Goal: Communication & Community: Answer question/provide support

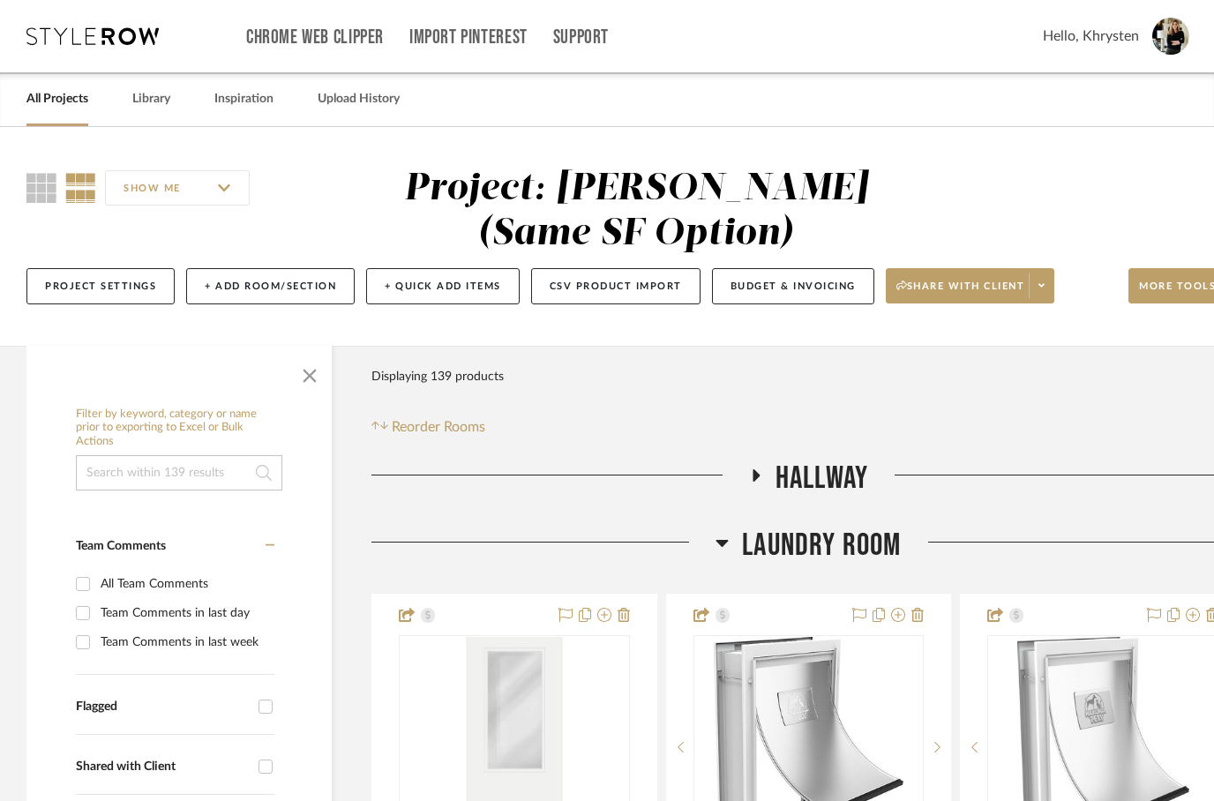
click at [51, 106] on link "All Projects" at bounding box center [57, 99] width 62 height 24
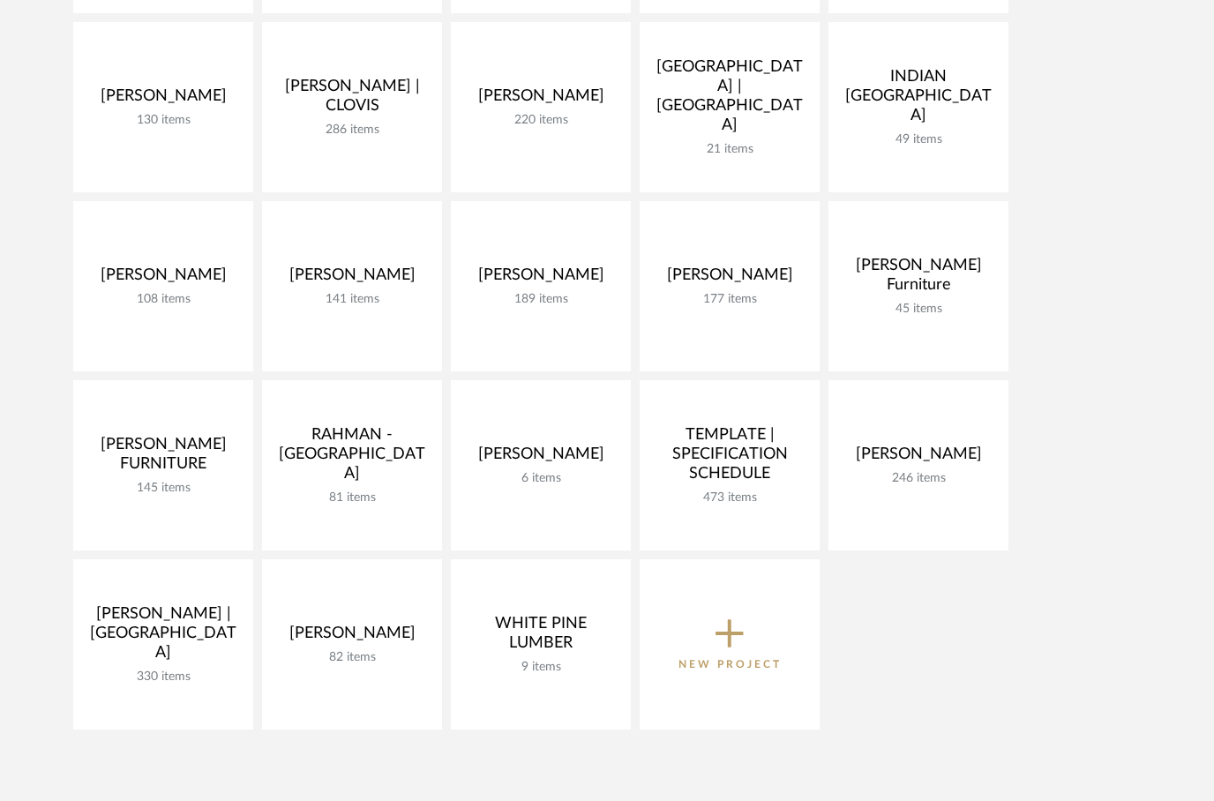
scroll to position [486, 0]
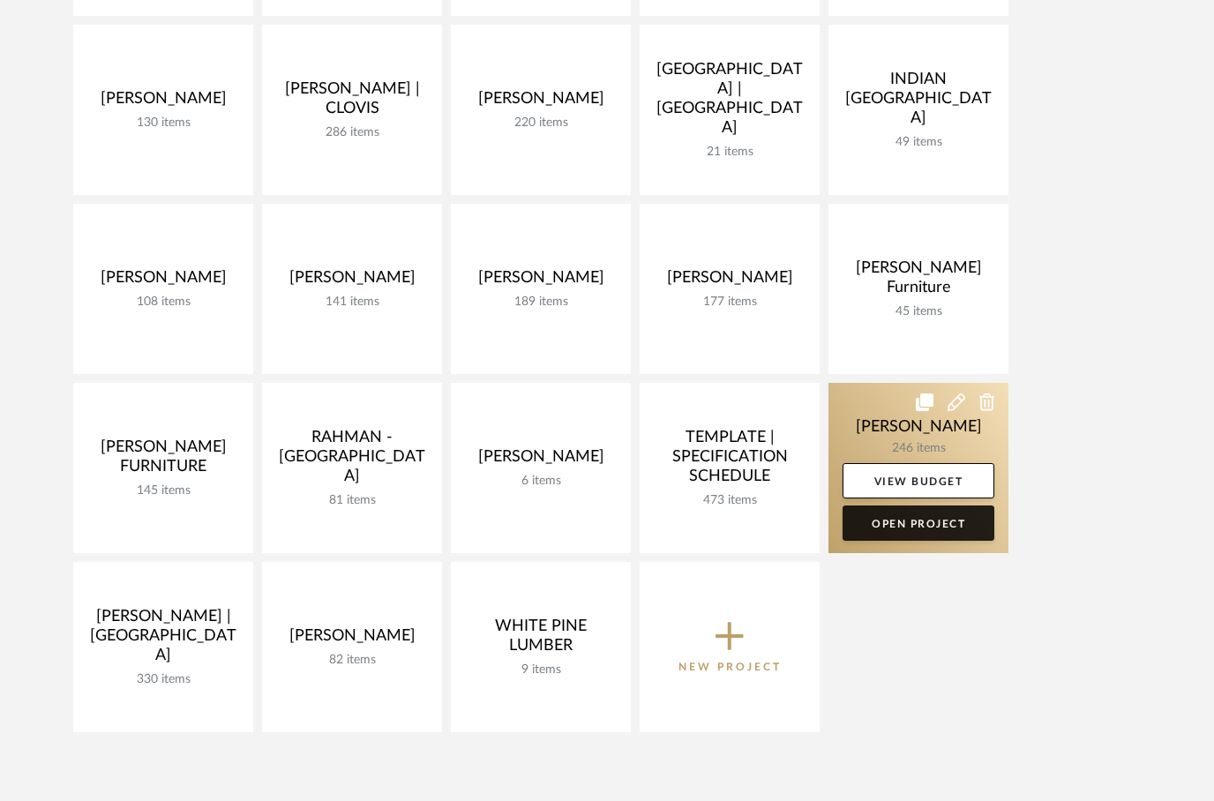
click at [916, 520] on link "Open Project" at bounding box center [919, 523] width 152 height 35
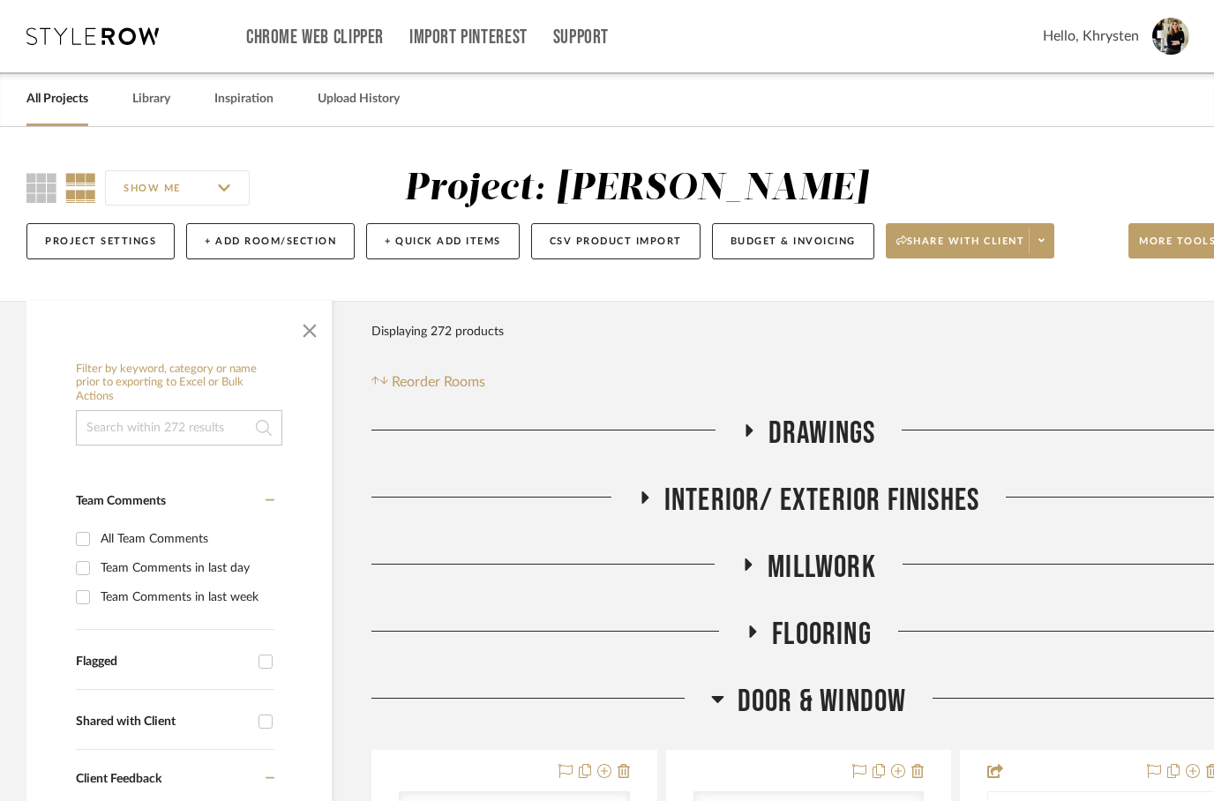
click at [643, 491] on fa-icon at bounding box center [644, 504] width 13 height 26
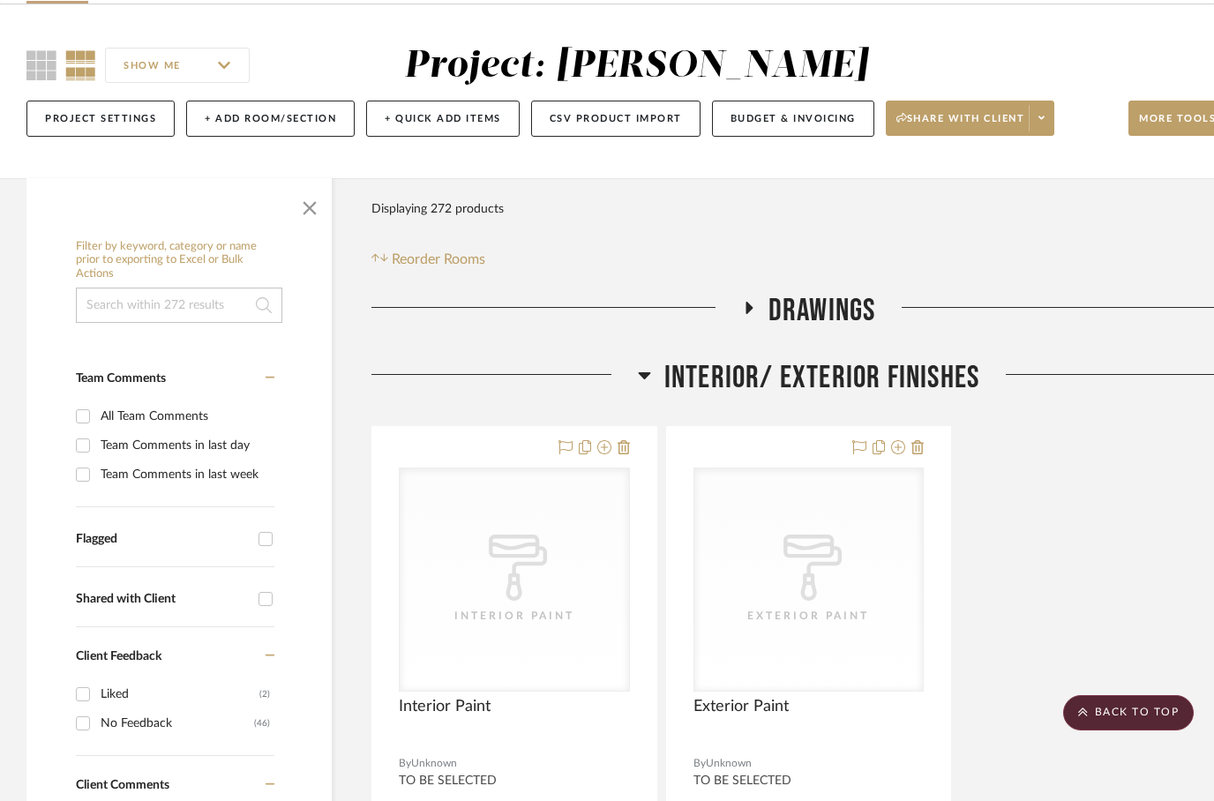
scroll to position [124, 0]
click at [749, 310] on icon at bounding box center [749, 307] width 7 height 12
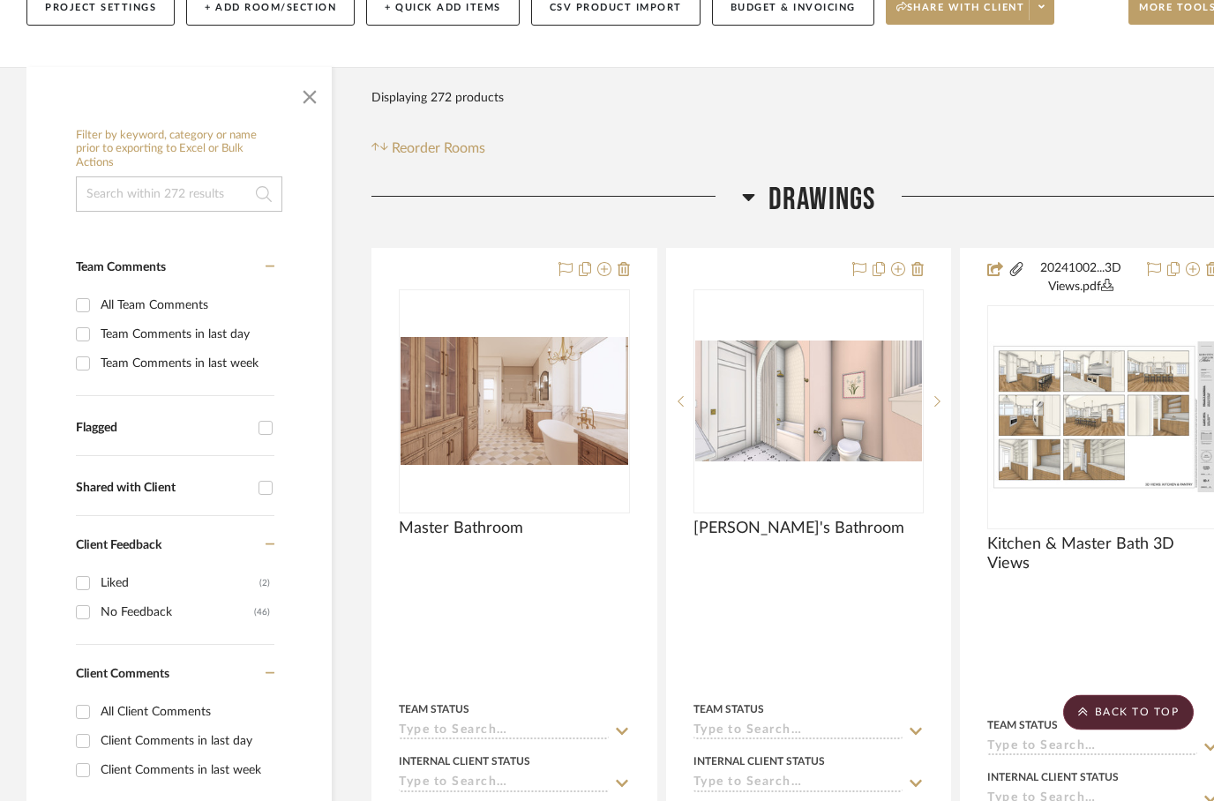
scroll to position [0, 0]
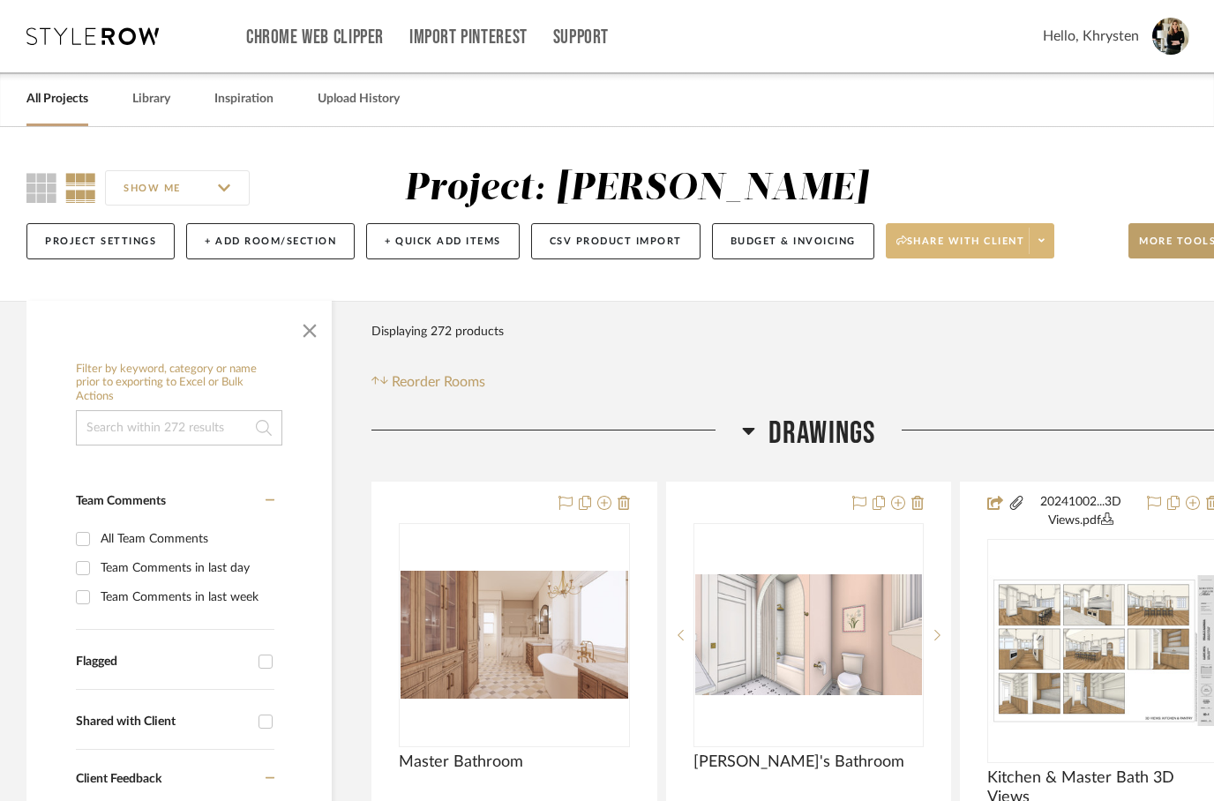
click at [930, 234] on button "Share with client" at bounding box center [970, 240] width 169 height 35
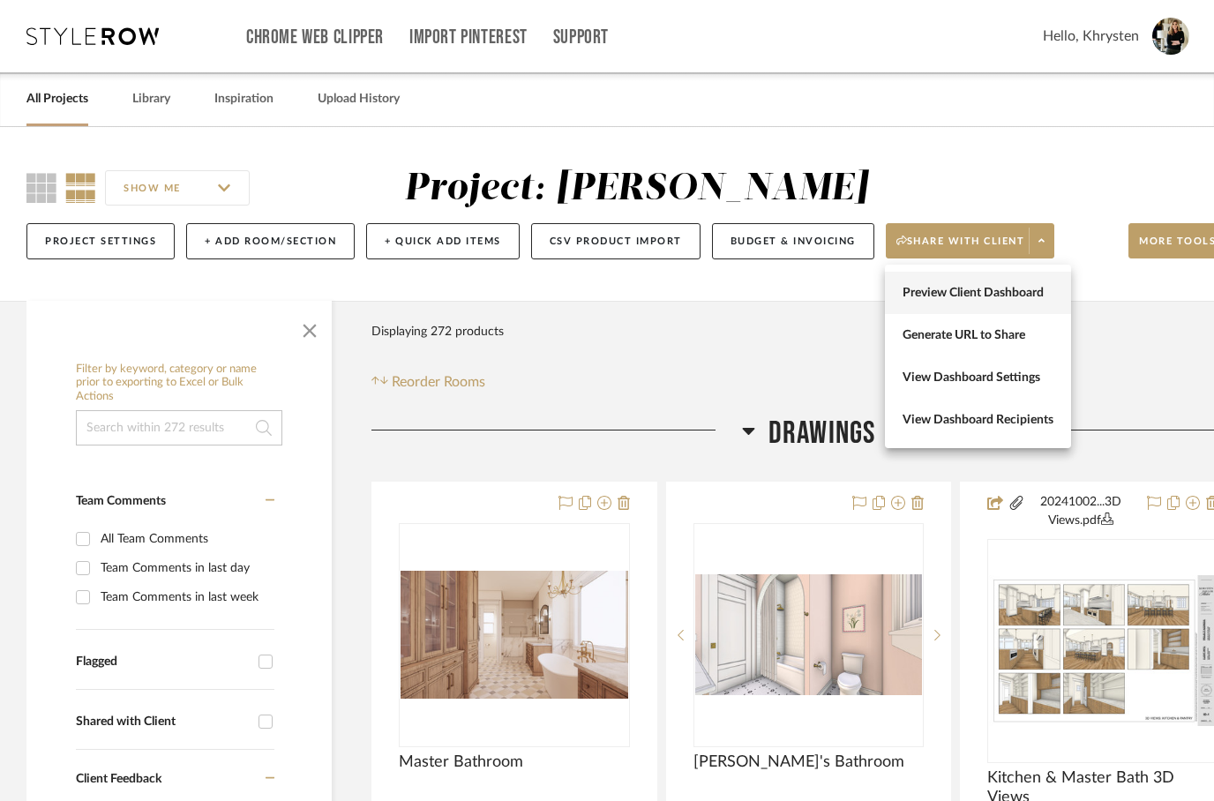
click at [922, 295] on span "Preview Client Dashboard" at bounding box center [978, 293] width 151 height 15
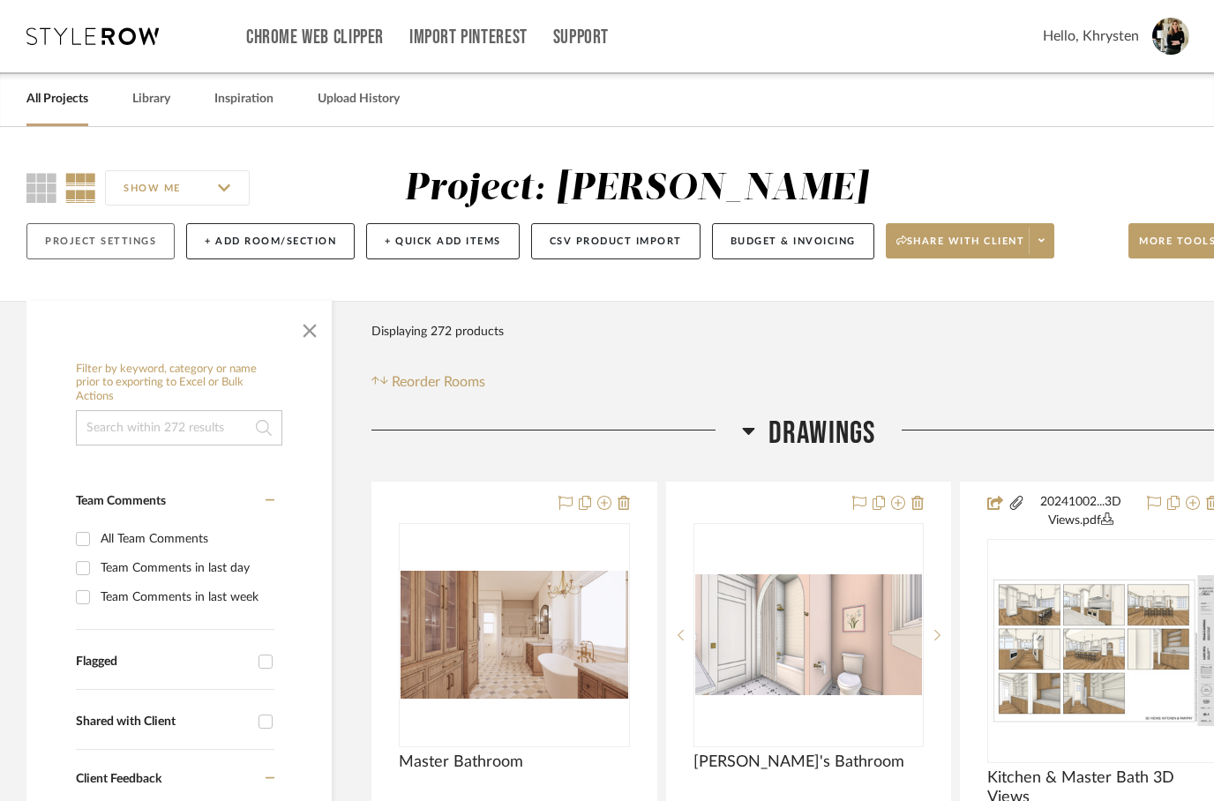
click at [82, 242] on button "Project Settings" at bounding box center [100, 241] width 148 height 36
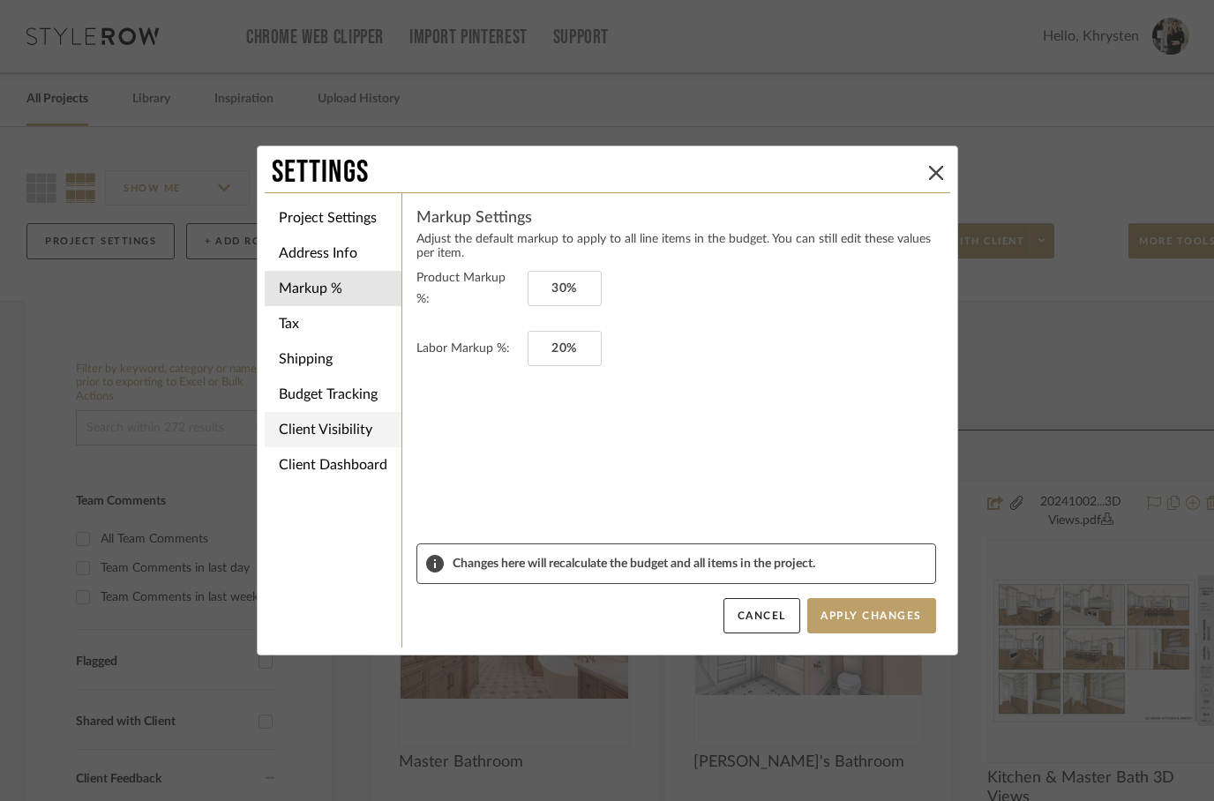
click at [319, 430] on li "Client Visibility" at bounding box center [333, 429] width 137 height 35
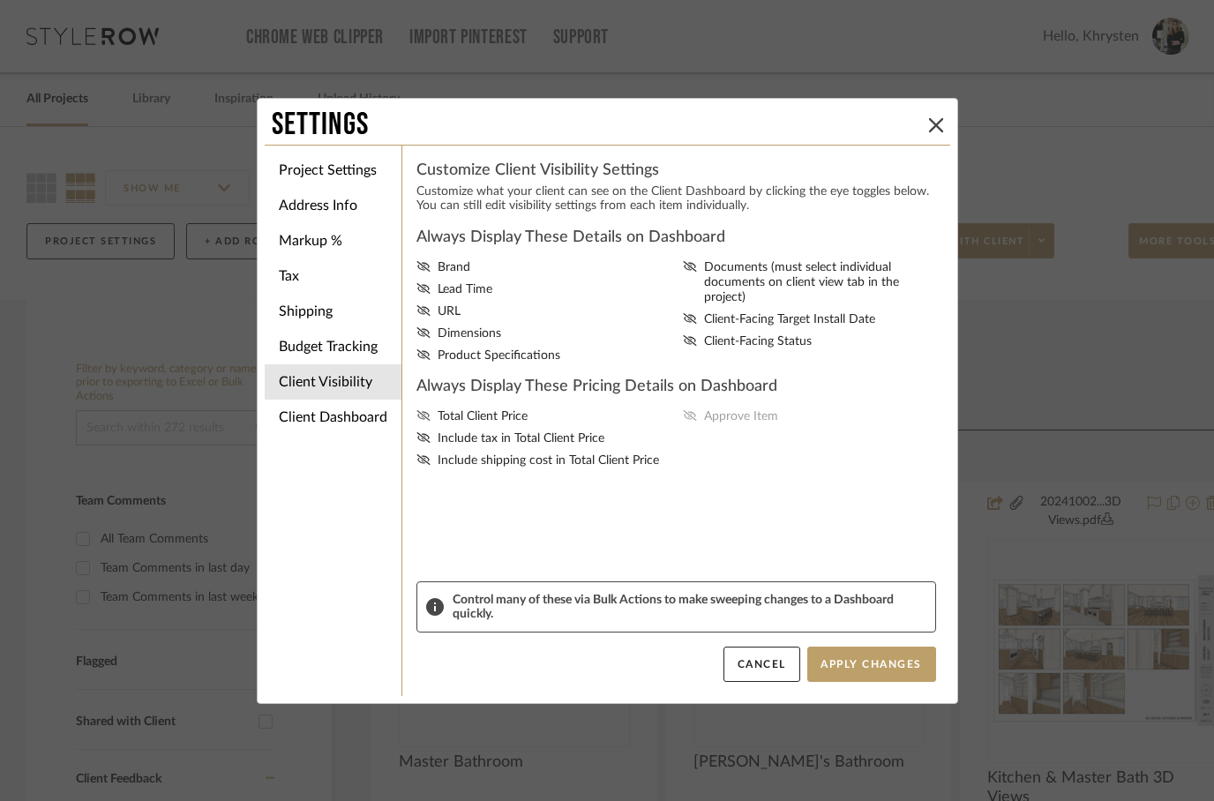
click at [429, 421] on icon at bounding box center [423, 415] width 14 height 11
click at [0, 0] on input "Total Client Price" at bounding box center [0, 0] width 0 height 0
click at [694, 421] on icon at bounding box center [690, 415] width 14 height 11
click at [0, 0] on input "Approve Item" at bounding box center [0, 0] width 0 height 0
click at [693, 267] on icon at bounding box center [690, 266] width 14 height 11
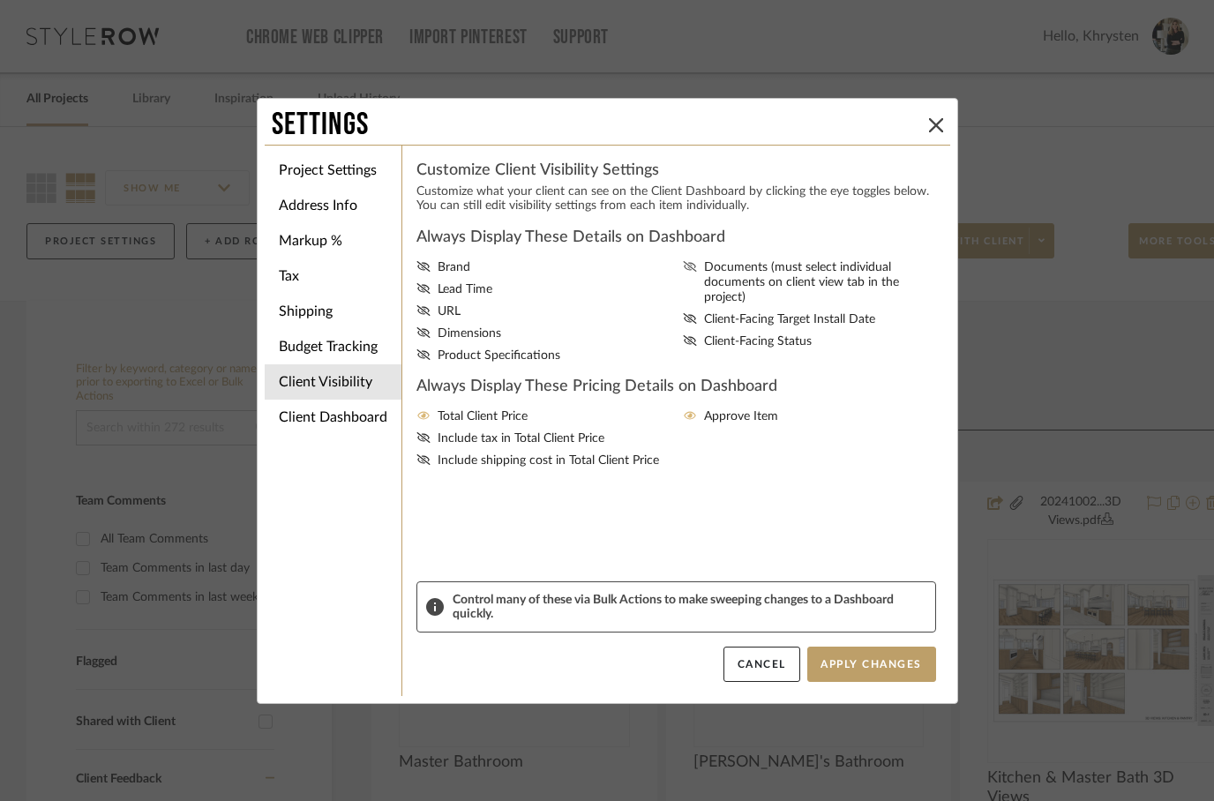
click at [0, 0] on input "Documents (must select individual documents on client view tab in the project)" at bounding box center [0, 0] width 0 height 0
click at [422, 290] on icon at bounding box center [423, 288] width 14 height 11
click at [0, 0] on input "Lead Time" at bounding box center [0, 0] width 0 height 0
click at [428, 336] on icon at bounding box center [423, 332] width 14 height 11
click at [0, 0] on input "Dimensions" at bounding box center [0, 0] width 0 height 0
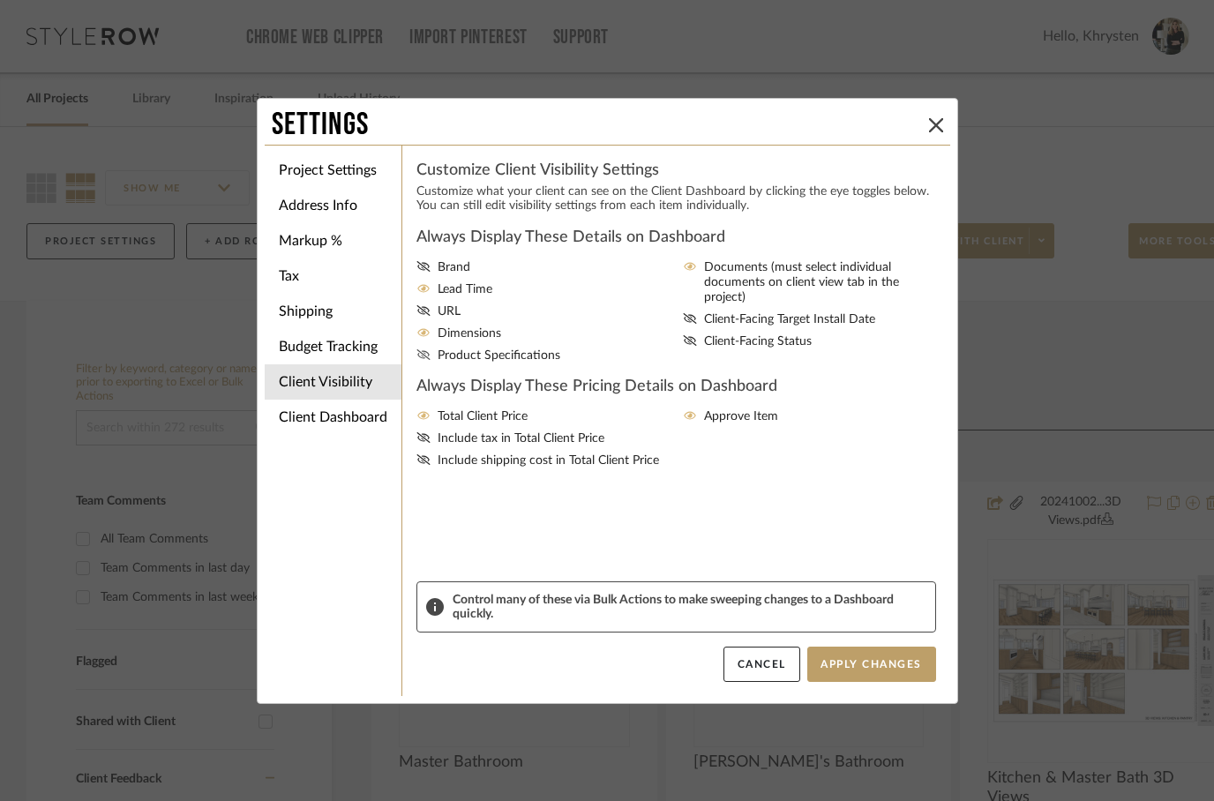
click at [432, 359] on label "Product Specifications" at bounding box center [546, 355] width 260 height 15
click at [0, 0] on input "Product Specifications" at bounding box center [0, 0] width 0 height 0
click at [884, 661] on button "Apply Changes" at bounding box center [871, 664] width 129 height 35
click at [830, 761] on div "Settings Project Settings Address Info Markup % Tax Shipping Budget Tracking Cl…" at bounding box center [607, 400] width 1214 height 801
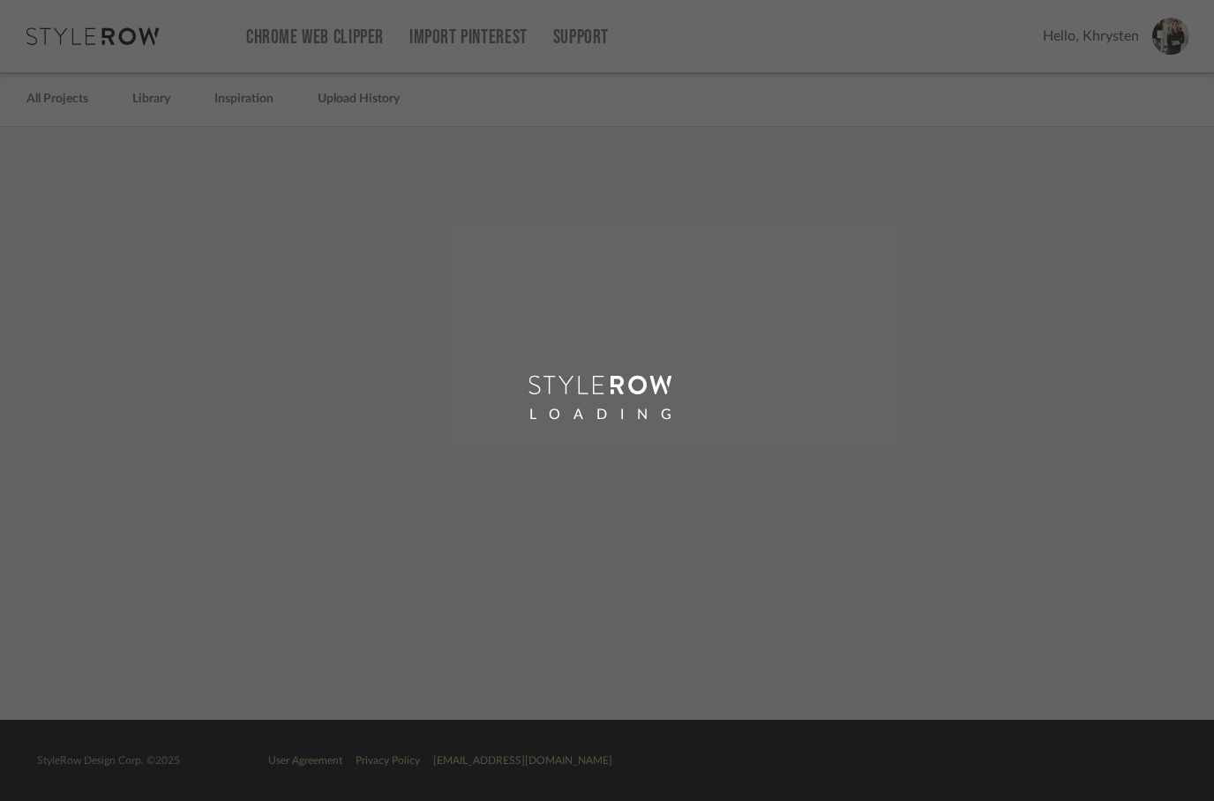
click at [45, 116] on div "LOADING" at bounding box center [607, 400] width 1214 height 801
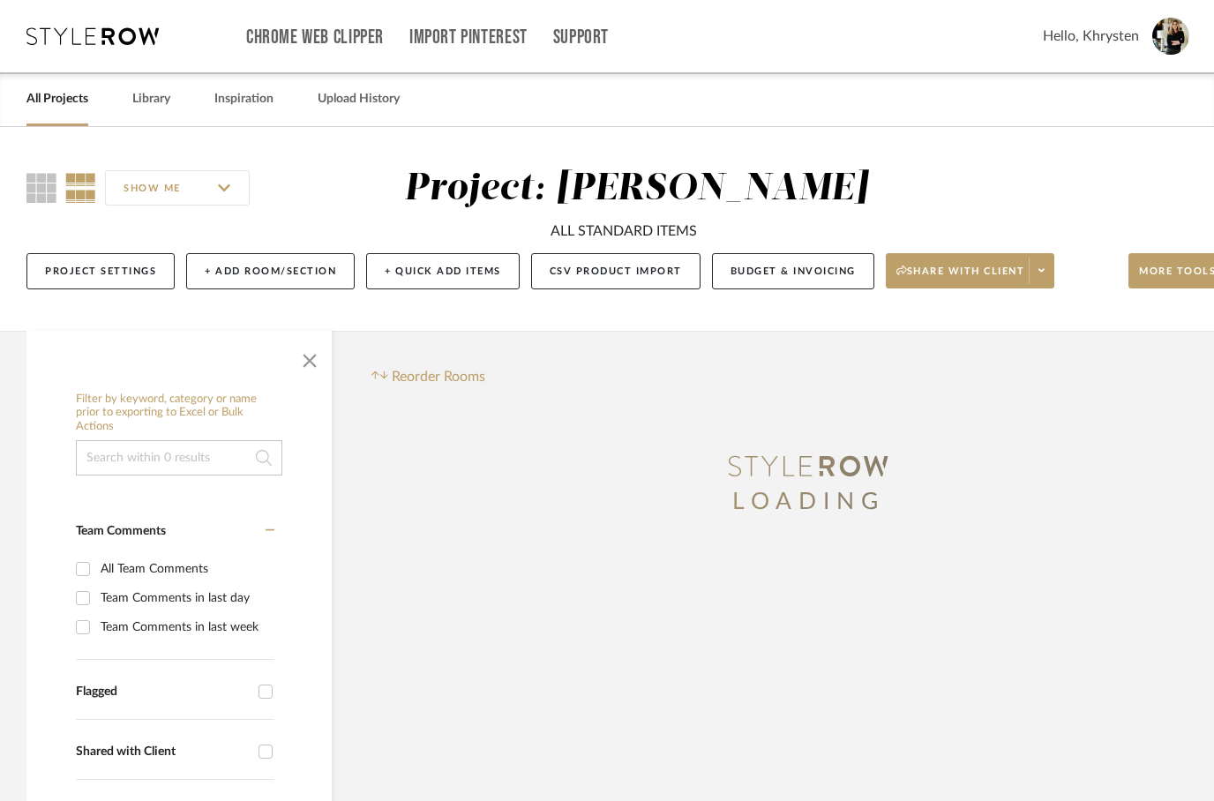
click at [43, 105] on link "All Projects" at bounding box center [57, 99] width 62 height 24
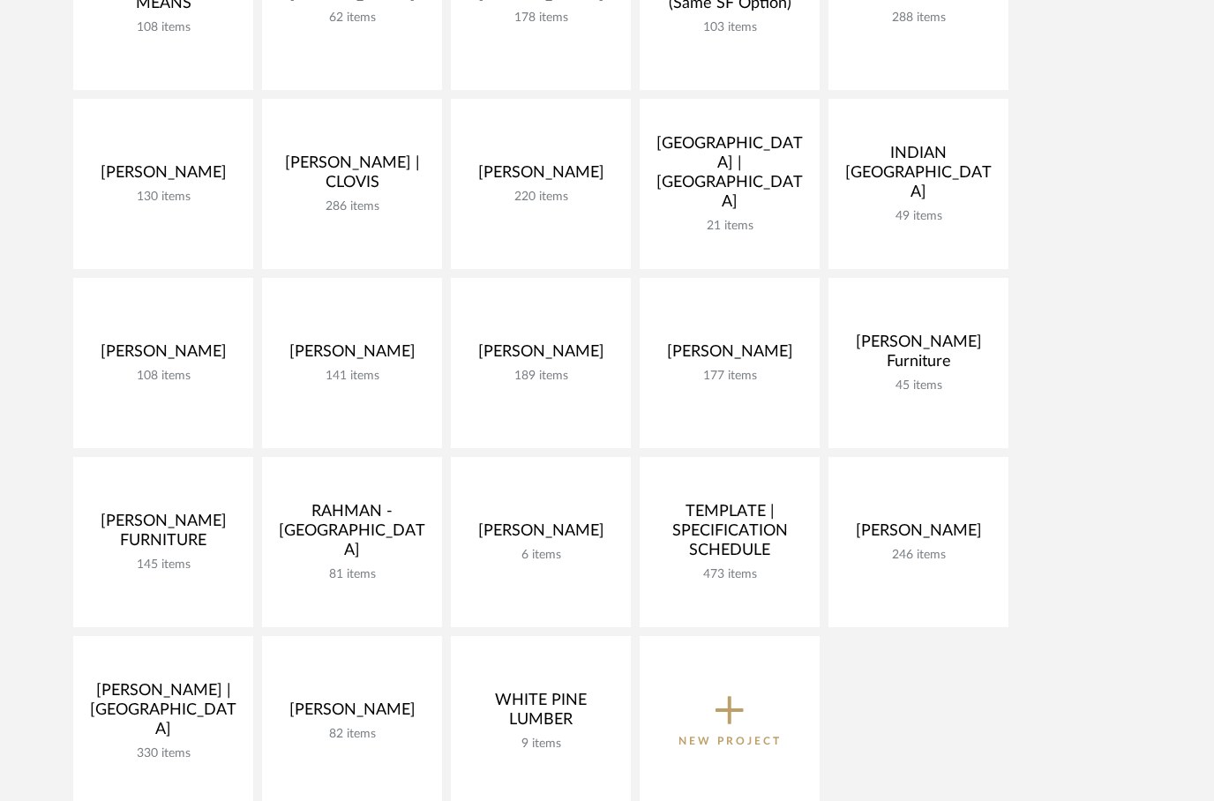
scroll to position [413, 0]
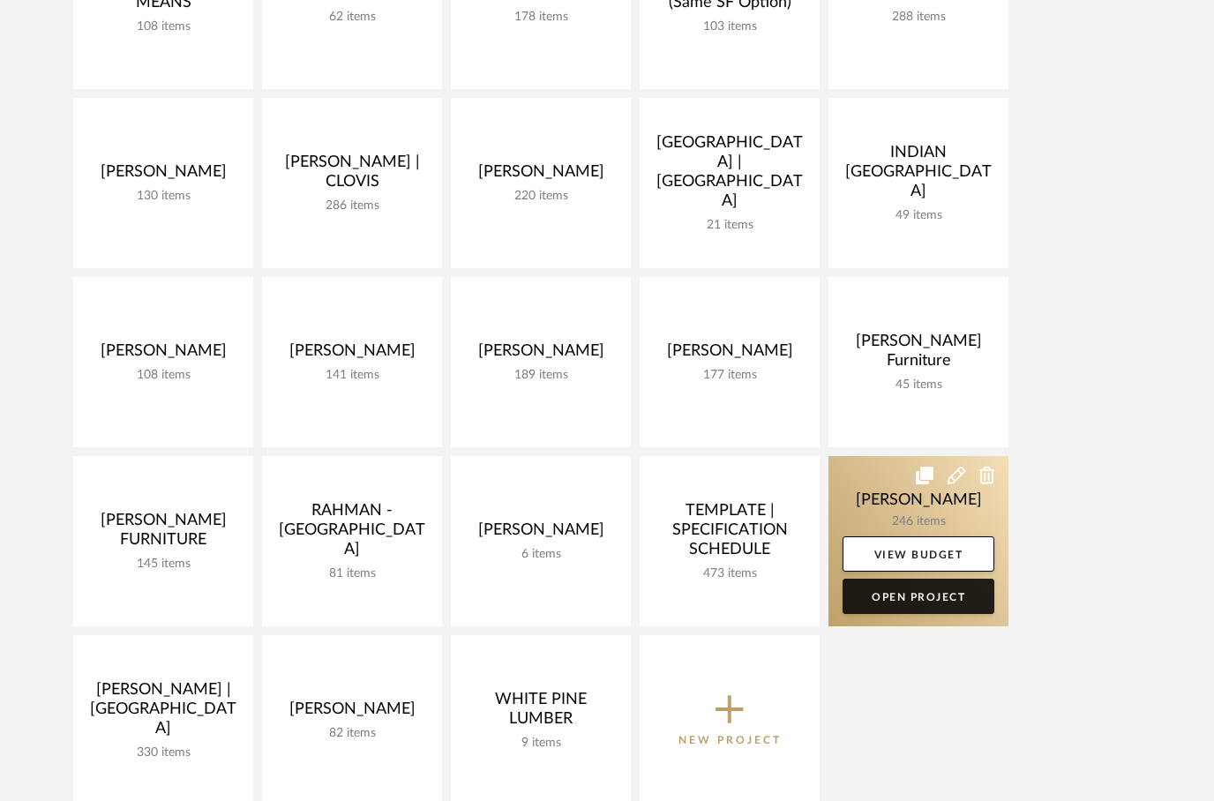
click at [909, 602] on link "Open Project" at bounding box center [919, 596] width 152 height 35
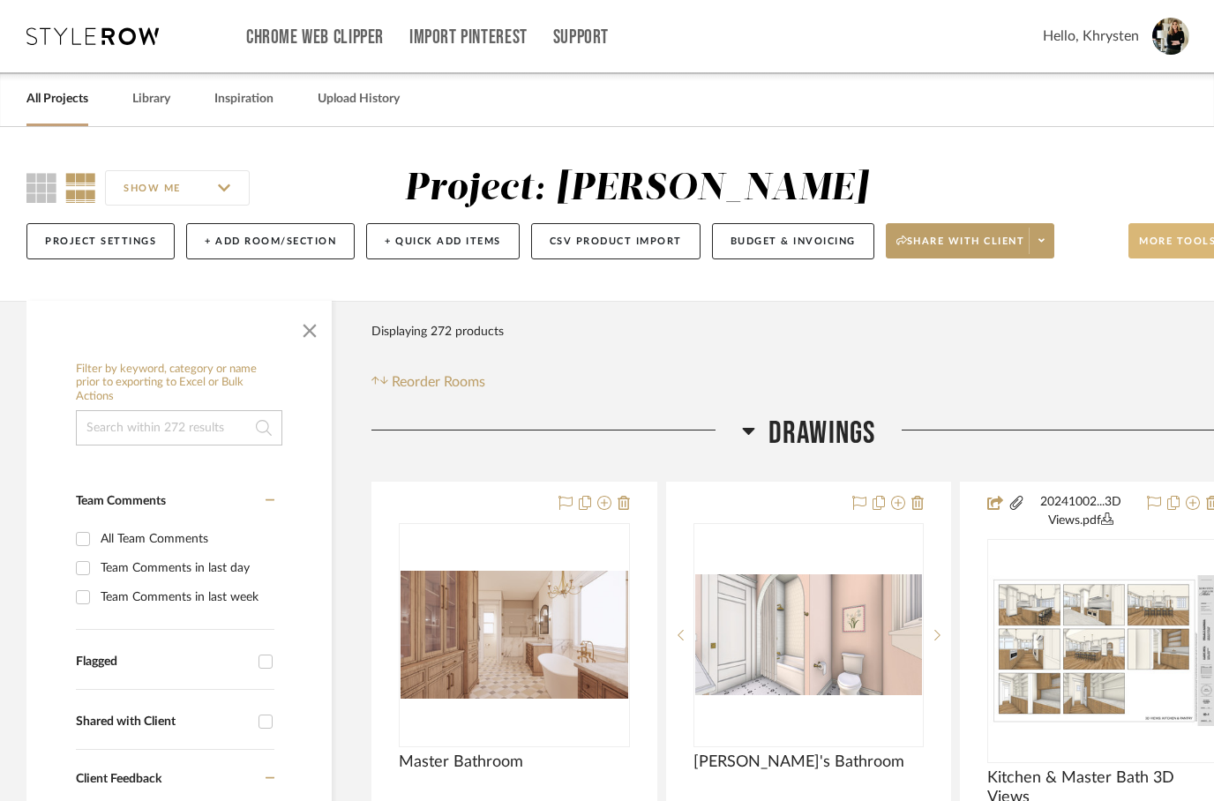
click at [1158, 241] on span "More tools" at bounding box center [1177, 248] width 77 height 26
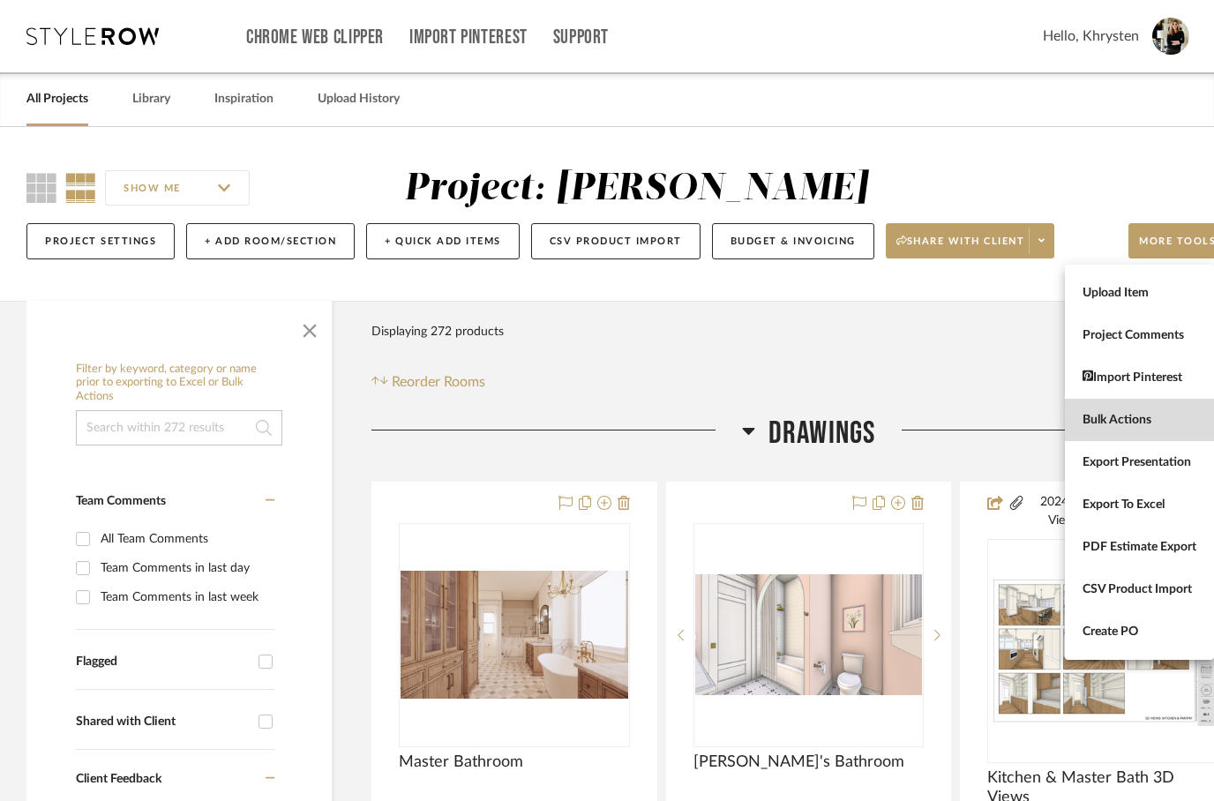
click at [1088, 420] on span "Bulk Actions" at bounding box center [1140, 420] width 114 height 15
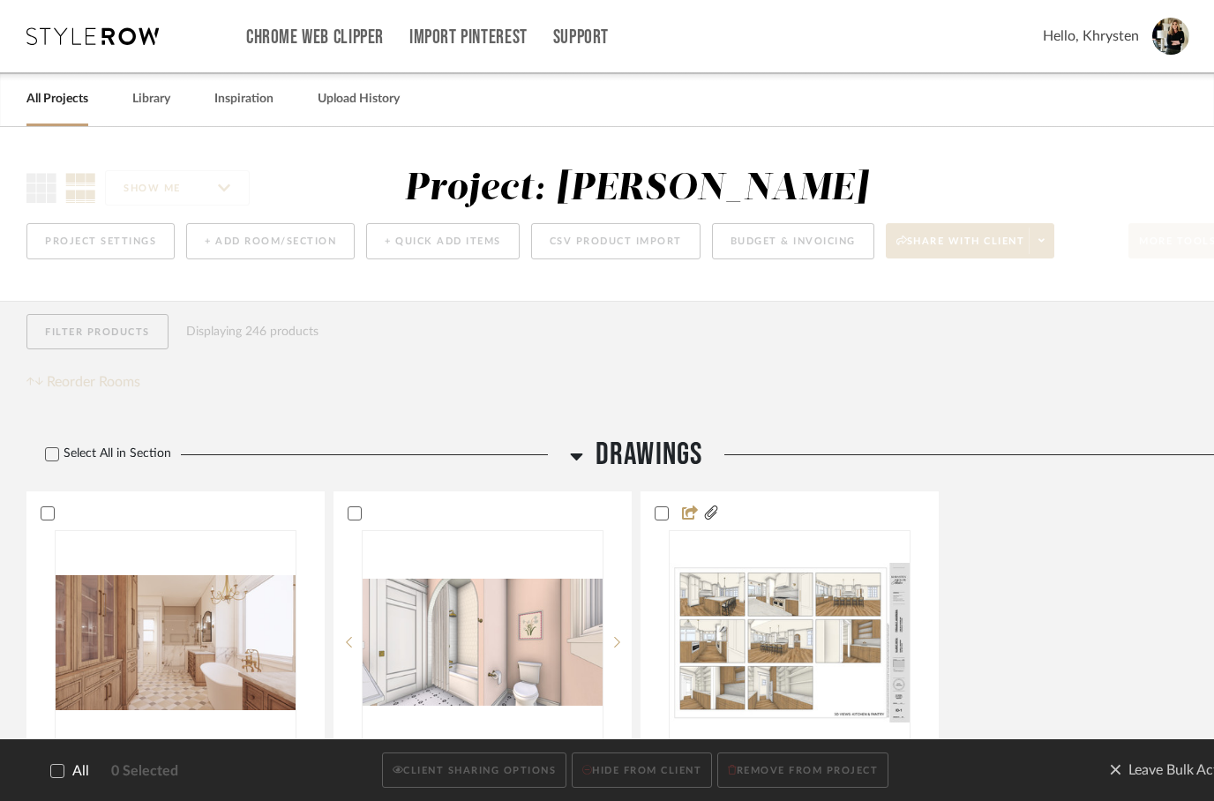
click at [46, 777] on label "All" at bounding box center [57, 771] width 63 height 17
checkbox input "true"
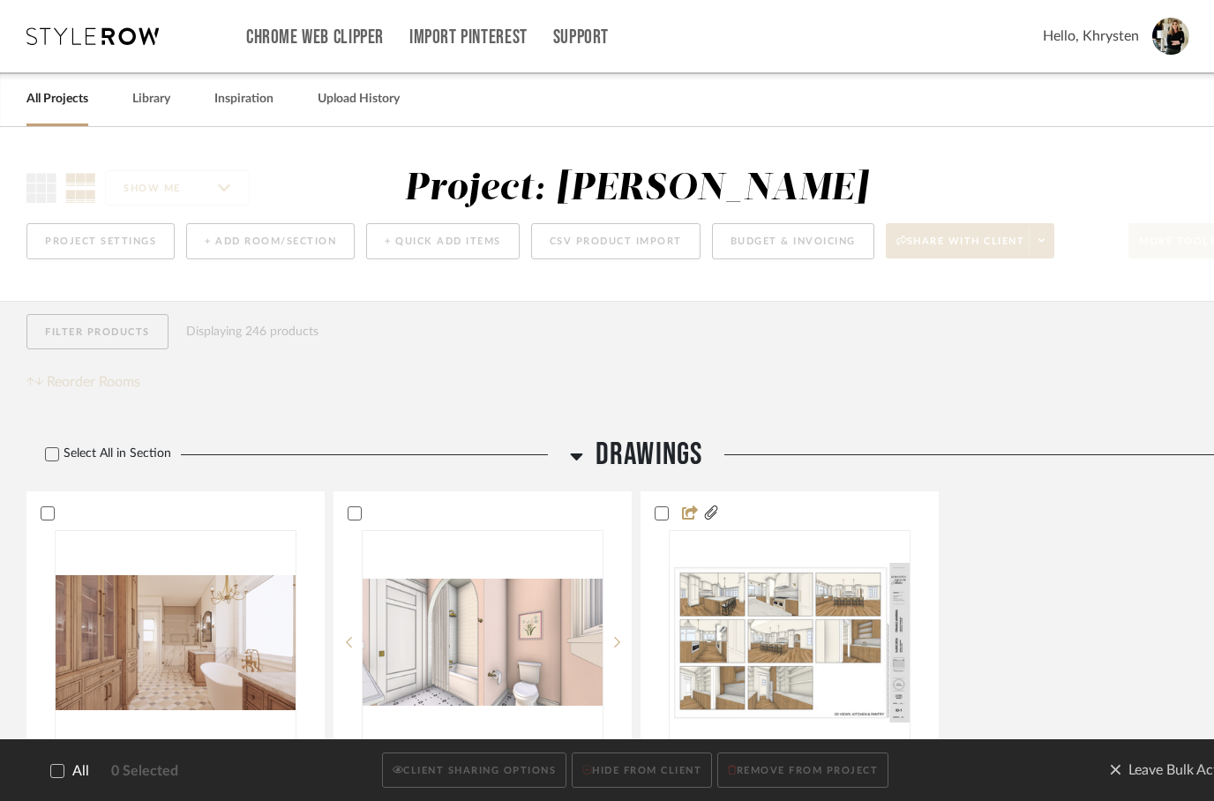
checkbox input "true"
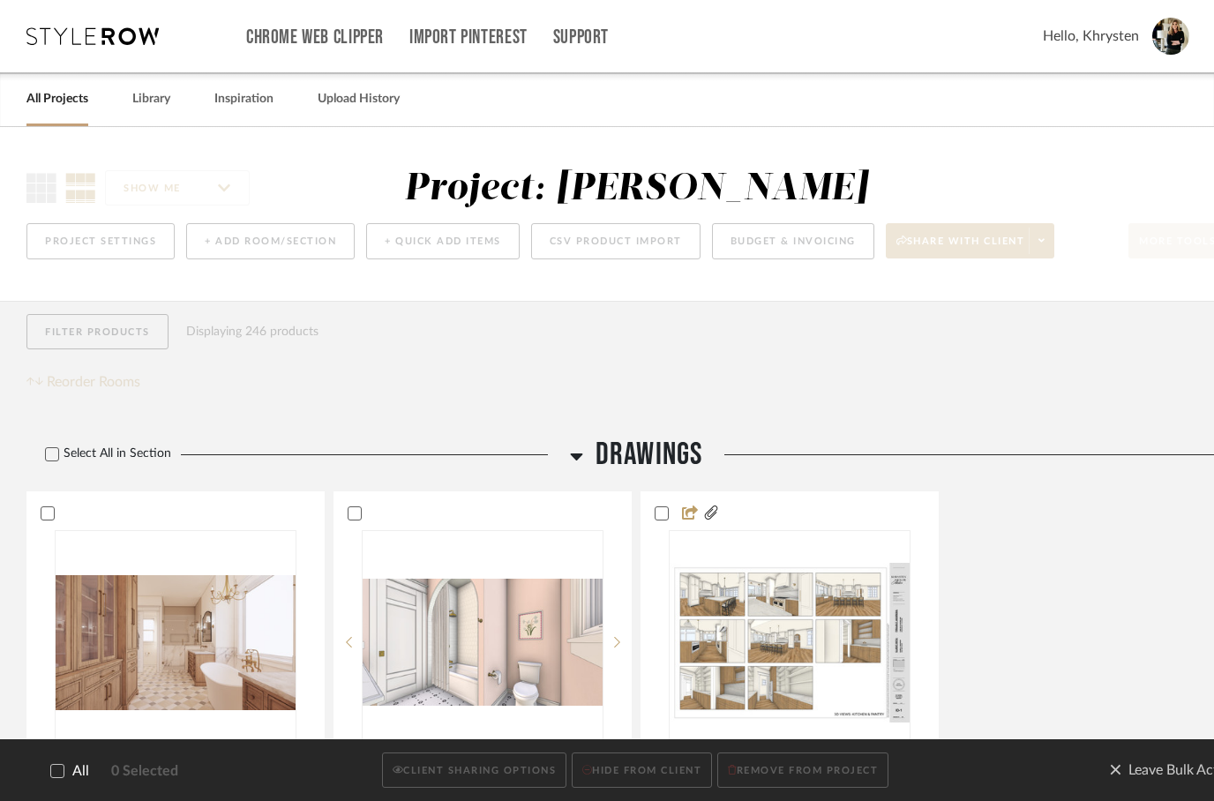
checkbox input "true"
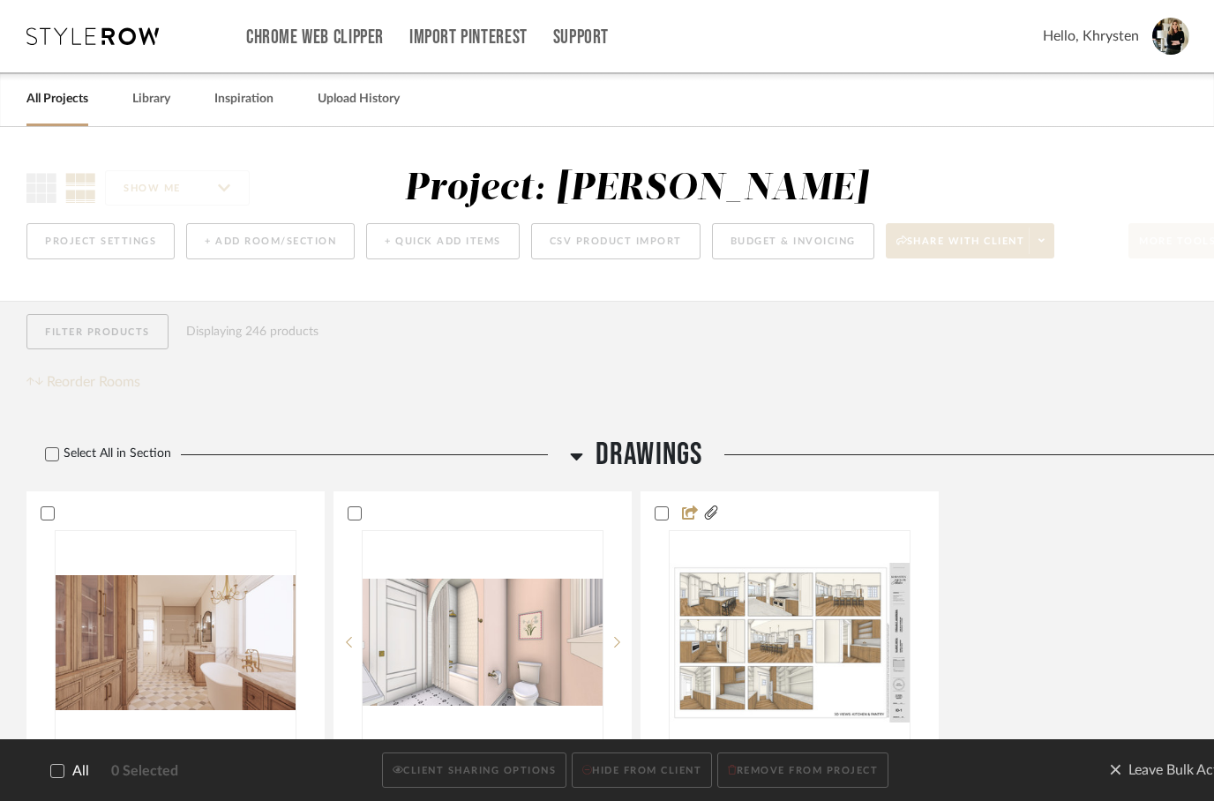
checkbox input "true"
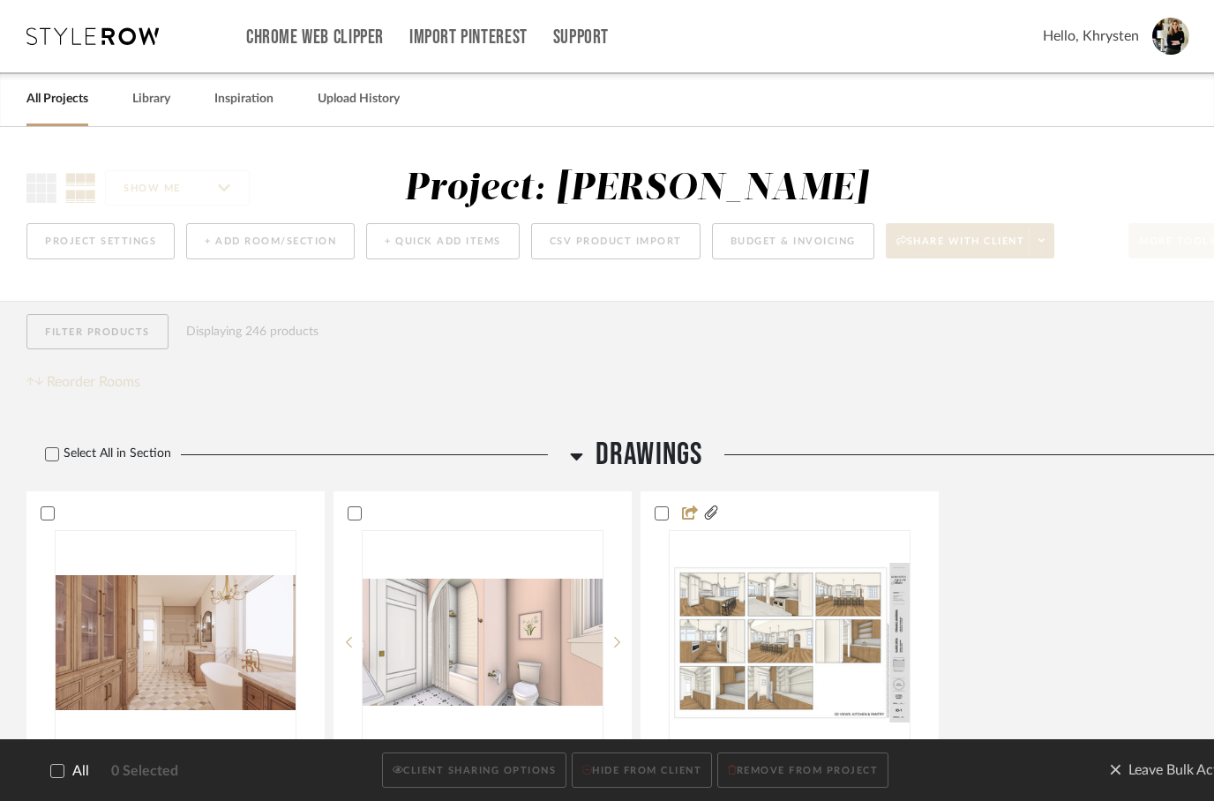
checkbox input "true"
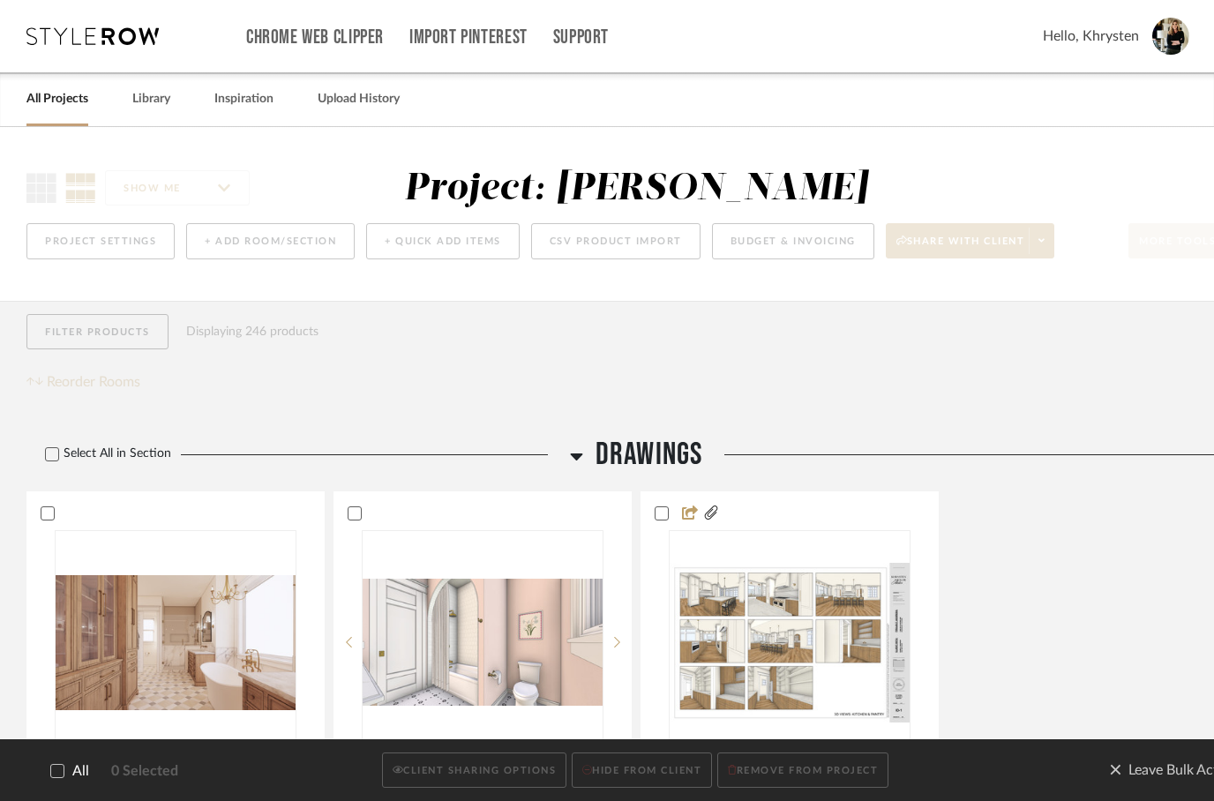
checkbox input "true"
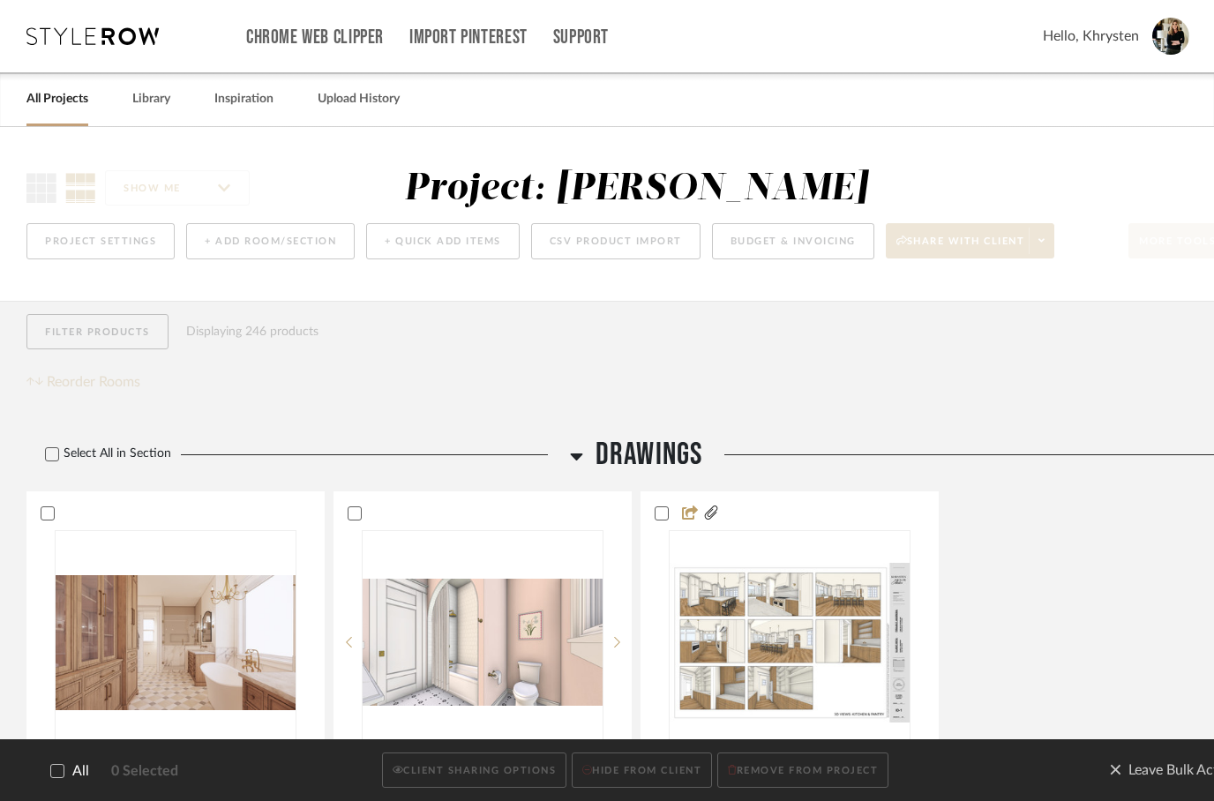
checkbox input "true"
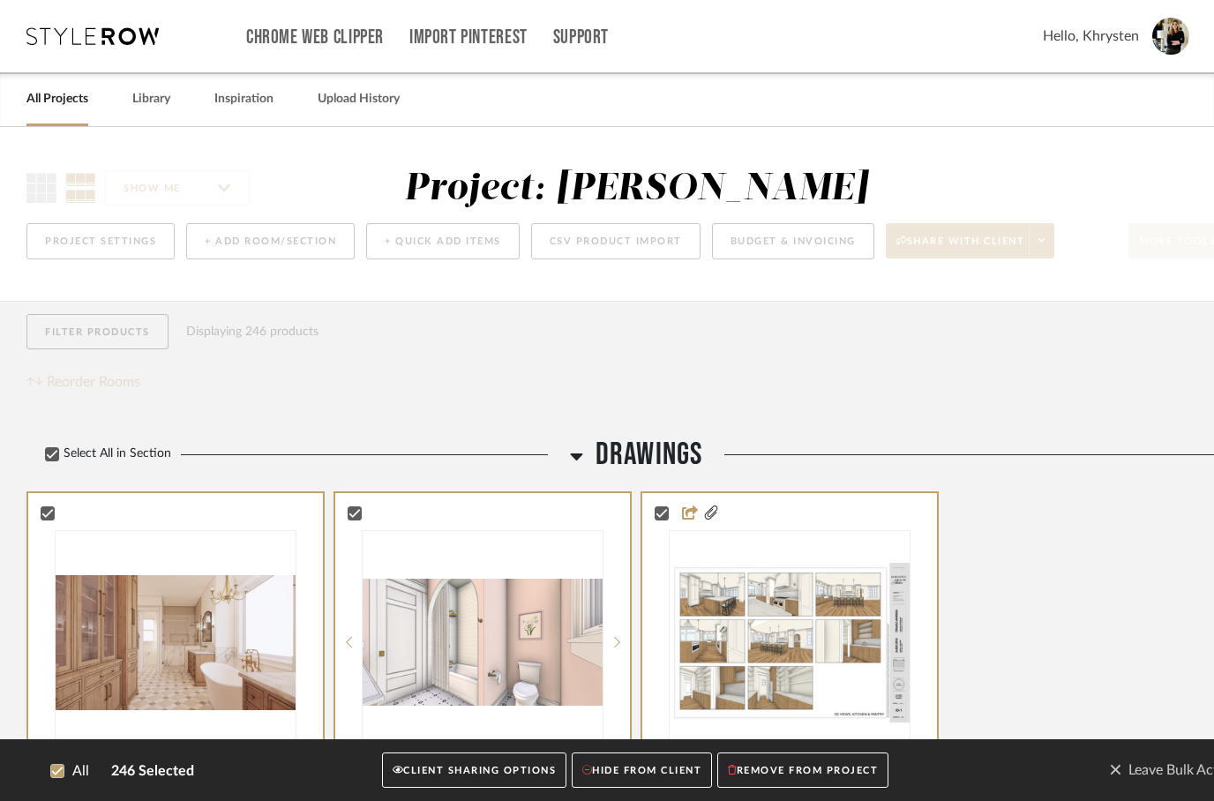
click at [482, 753] on button "CLIENT SHARING OPTIONS" at bounding box center [474, 771] width 184 height 36
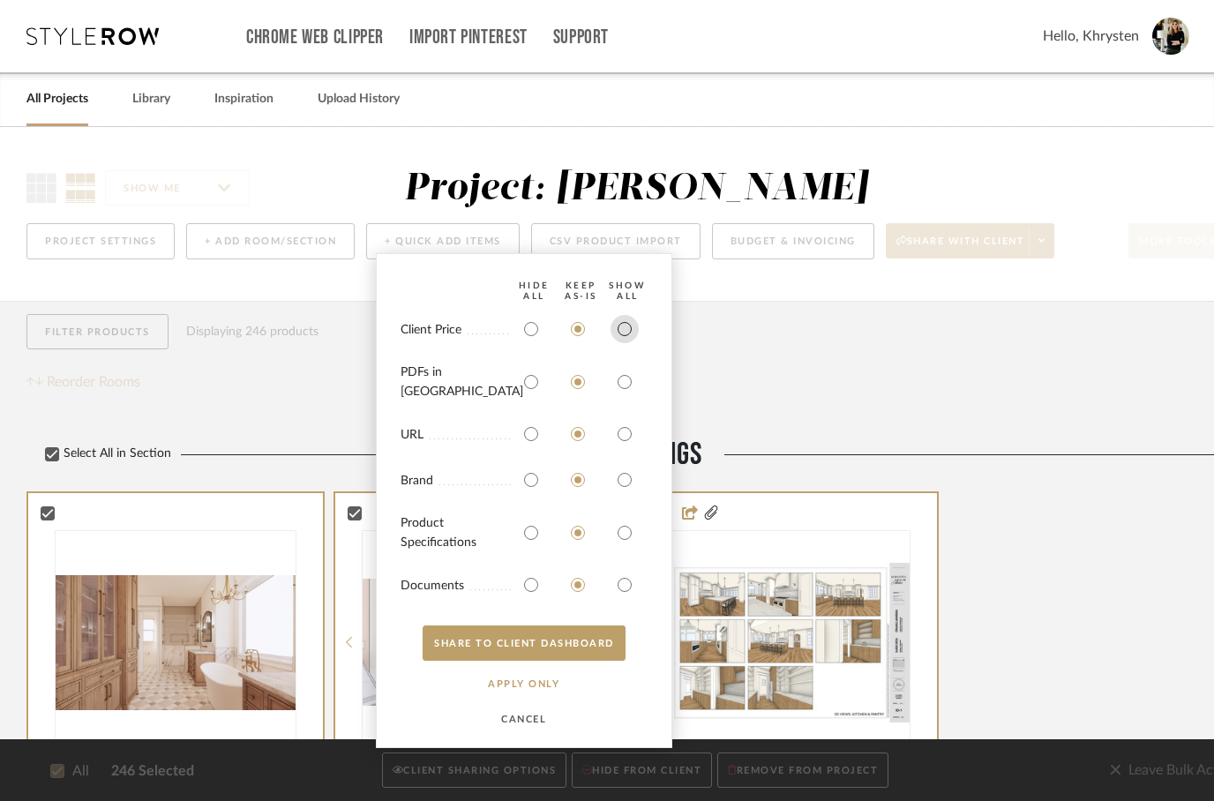
click at [626, 343] on input "radio" at bounding box center [625, 329] width 28 height 28
radio input "true"
click at [626, 390] on input "radio" at bounding box center [625, 382] width 28 height 28
radio input "true"
click at [626, 532] on input "radio" at bounding box center [625, 533] width 28 height 28
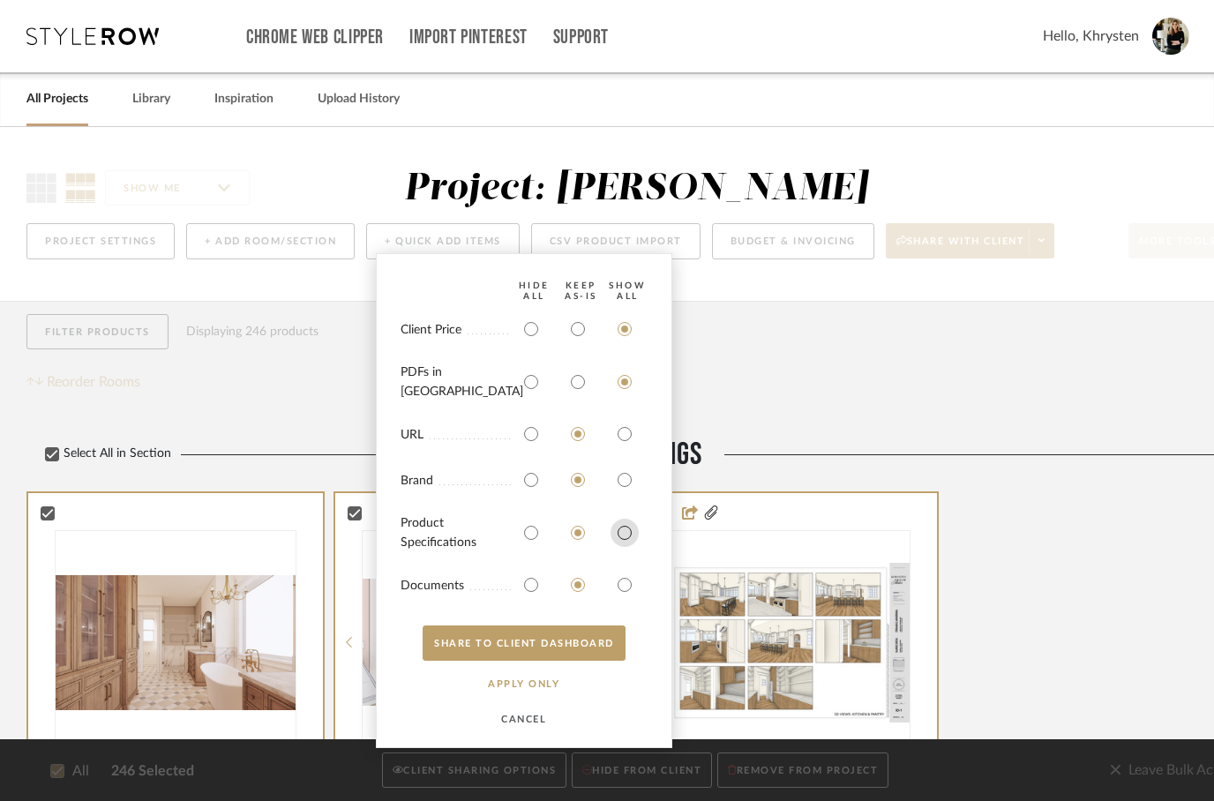
radio input "true"
click at [623, 562] on bulk-actions-sharing "HIDE All Keep AS-IS SHOW ALL Client Price PDFs in Carousel URL Brand Product Sp…" at bounding box center [524, 500] width 296 height 495
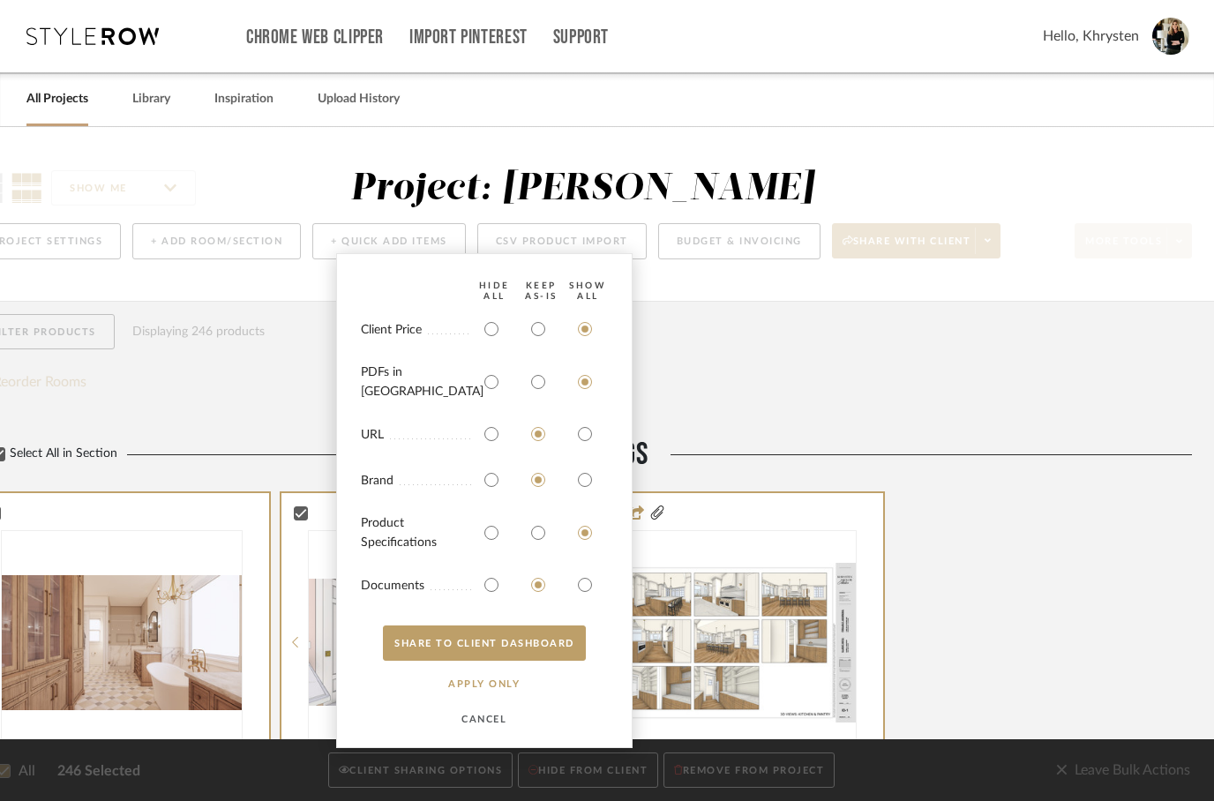
scroll to position [0, 56]
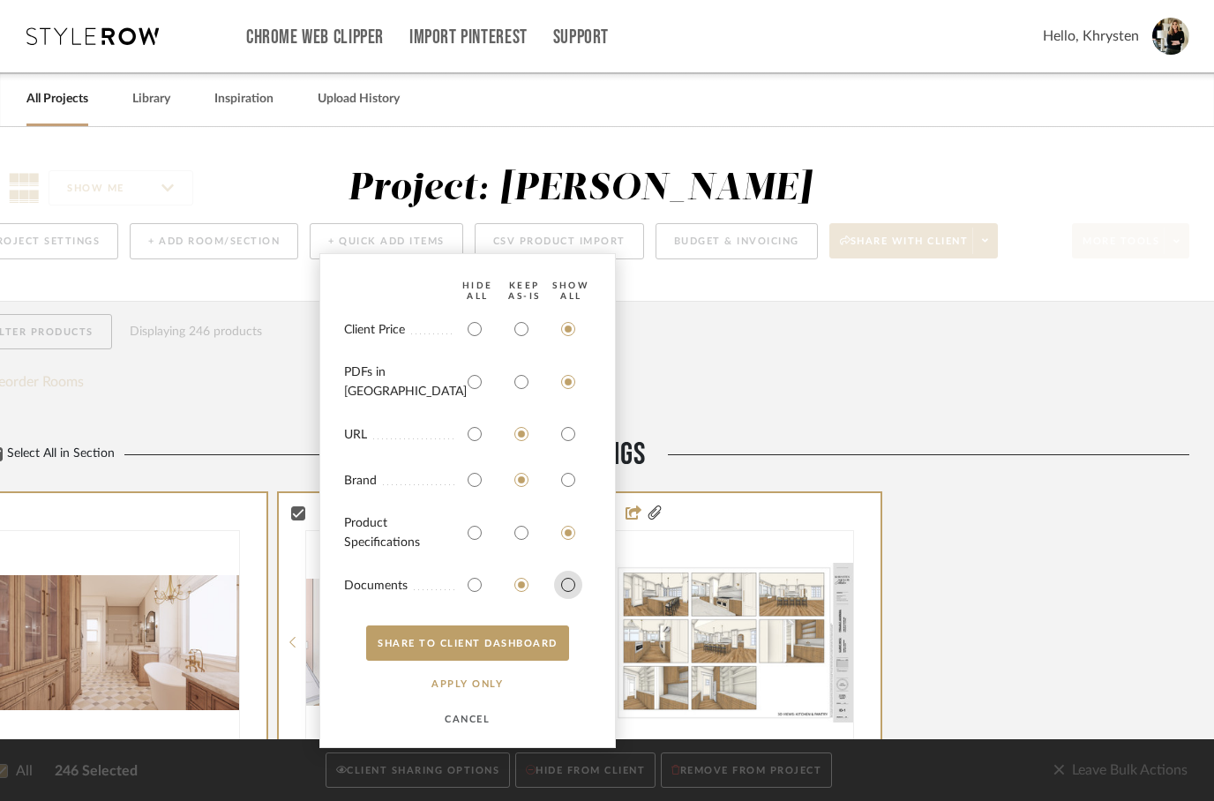
click at [560, 587] on input "radio" at bounding box center [568, 585] width 28 height 28
radio input "true"
click at [495, 635] on button "SHARE TO CLIENT Dashboard" at bounding box center [467, 643] width 203 height 35
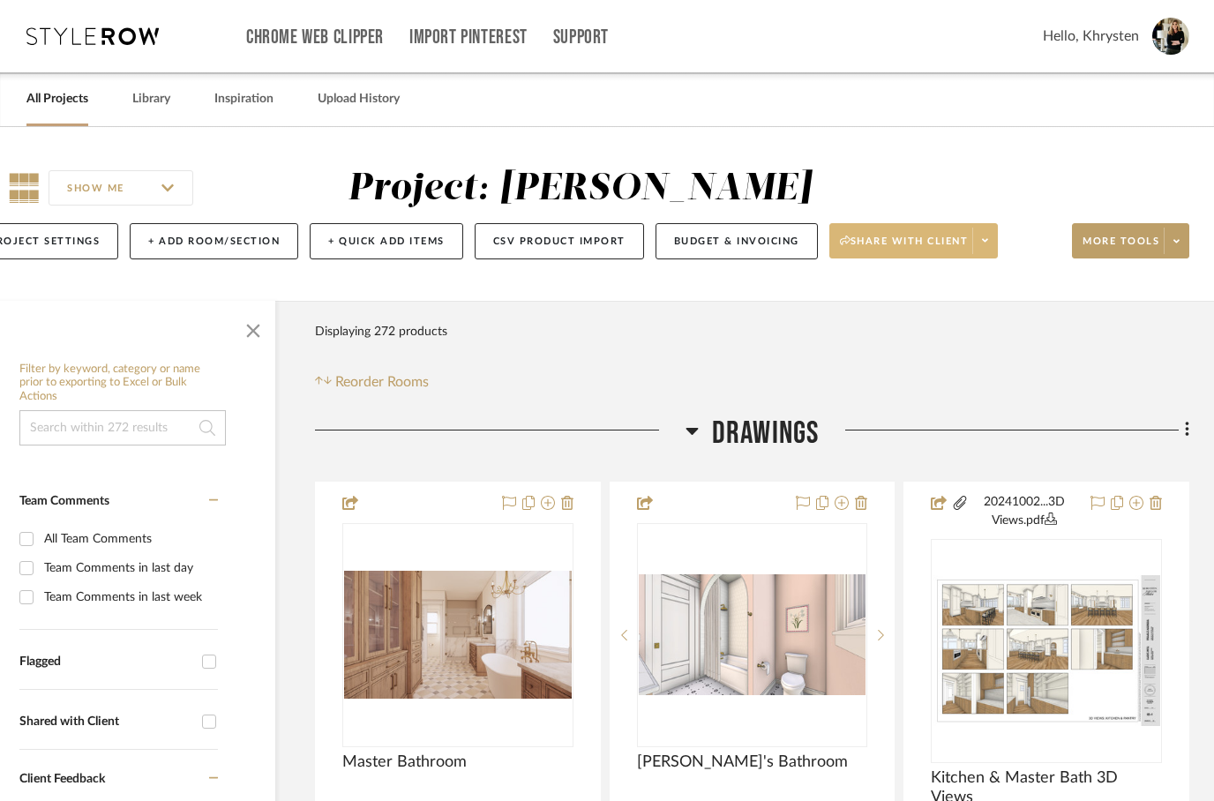
click at [938, 244] on span "Share with client" at bounding box center [904, 248] width 129 height 26
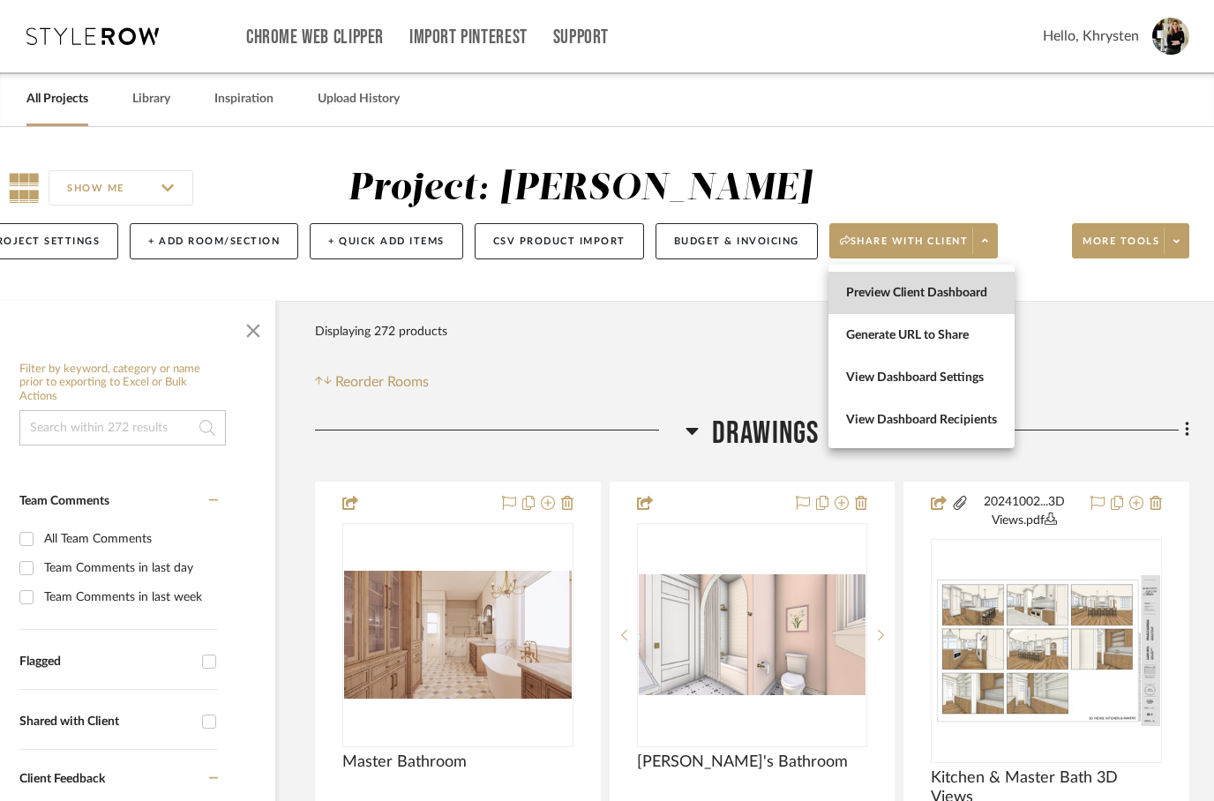
click at [948, 289] on span "Preview Client Dashboard" at bounding box center [921, 293] width 151 height 15
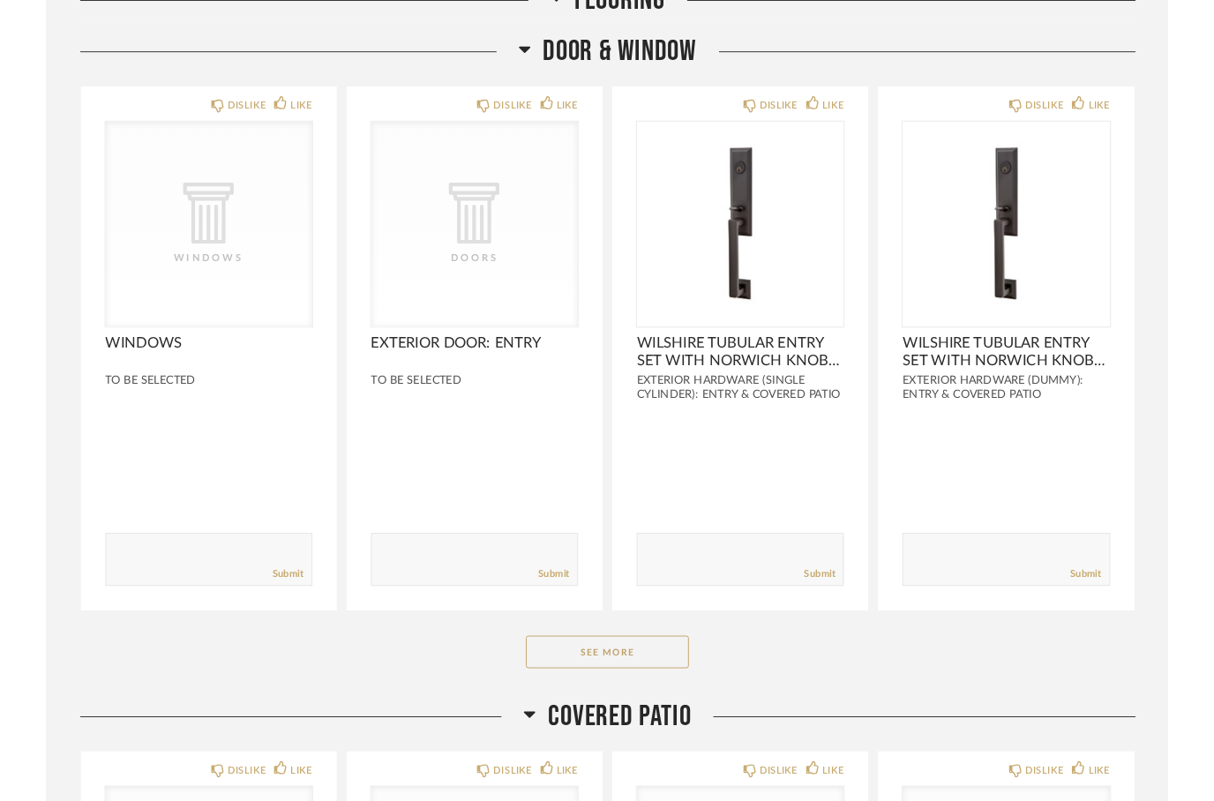
scroll to position [2786, 0]
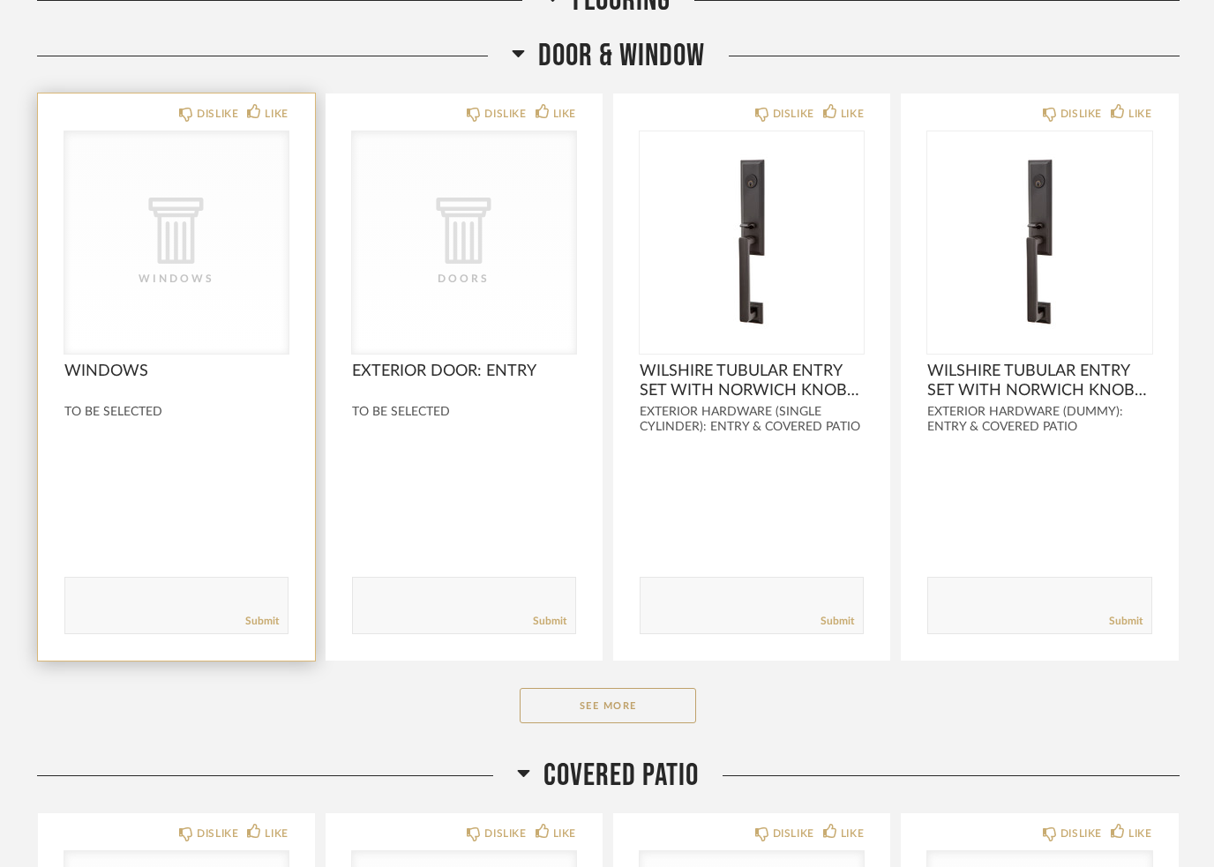
click at [154, 605] on textarea at bounding box center [176, 598] width 222 height 24
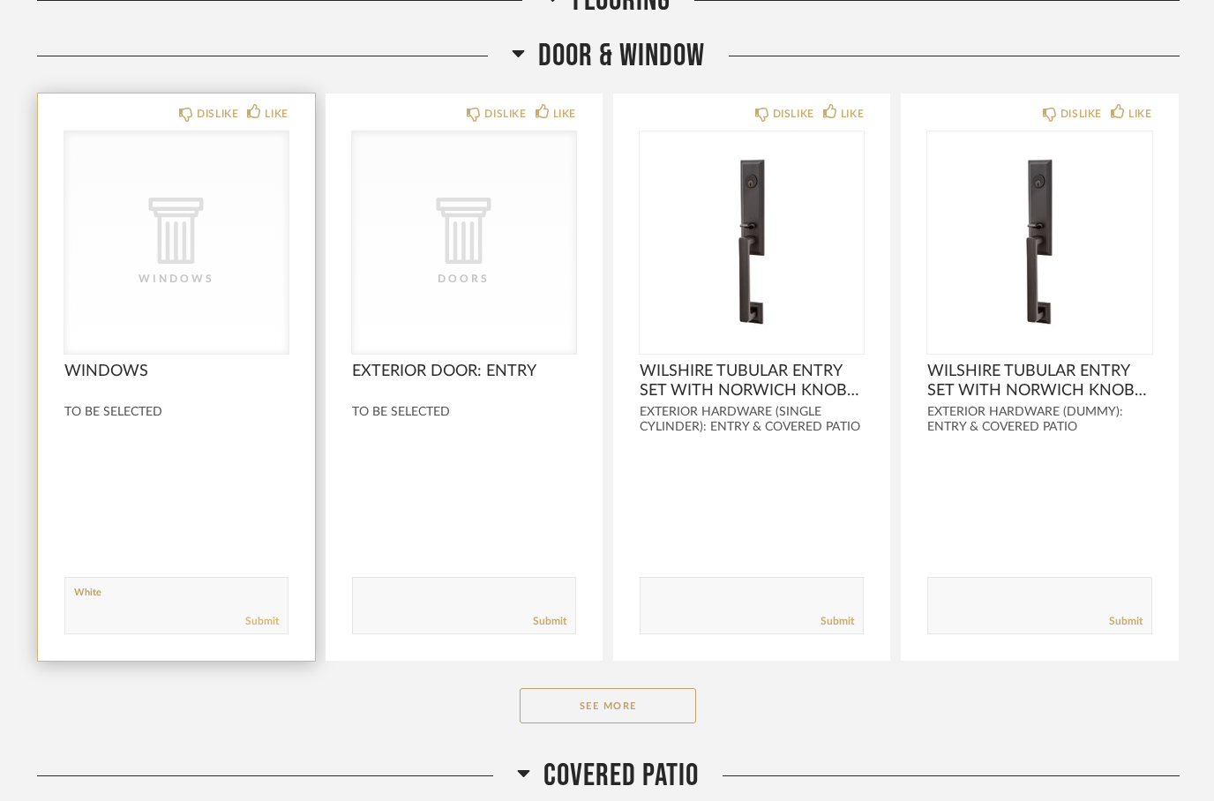
type textarea "White"
click at [253, 627] on link "Submit" at bounding box center [262, 621] width 34 height 15
click at [562, 703] on button "See More" at bounding box center [608, 705] width 176 height 35
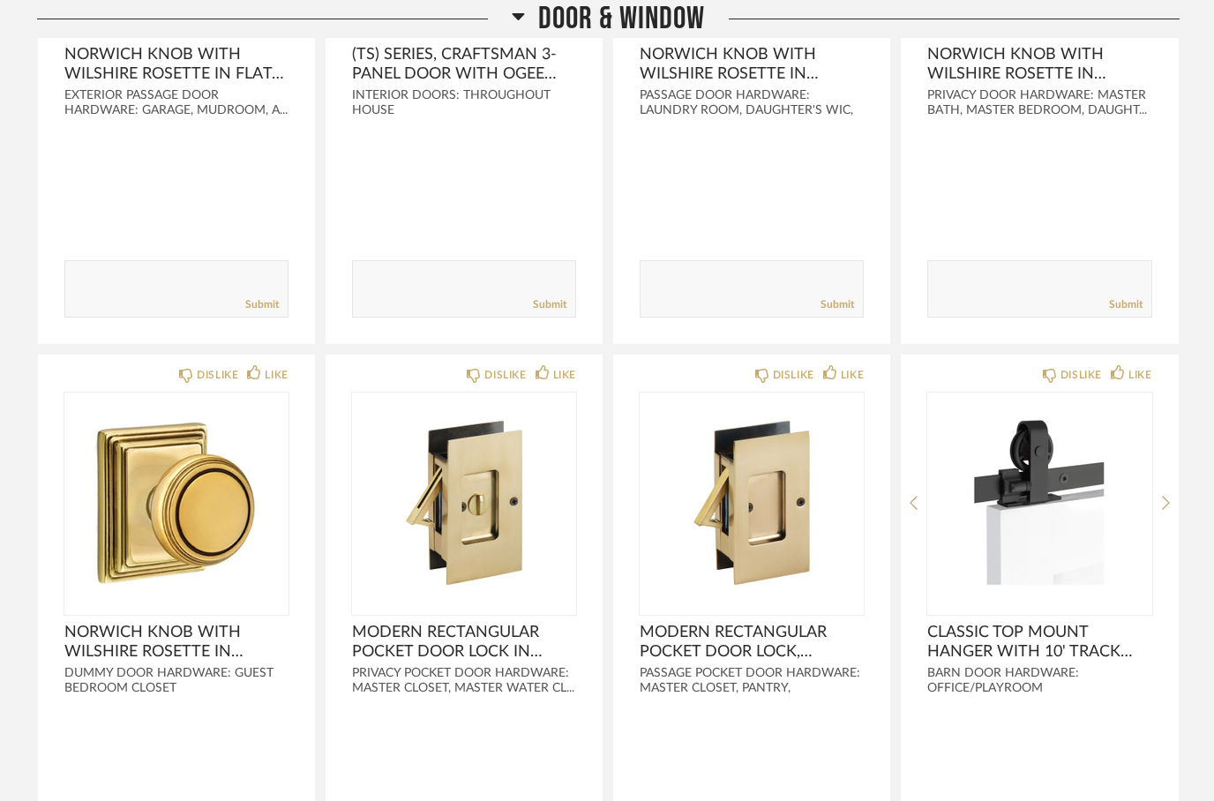
scroll to position [4259, 0]
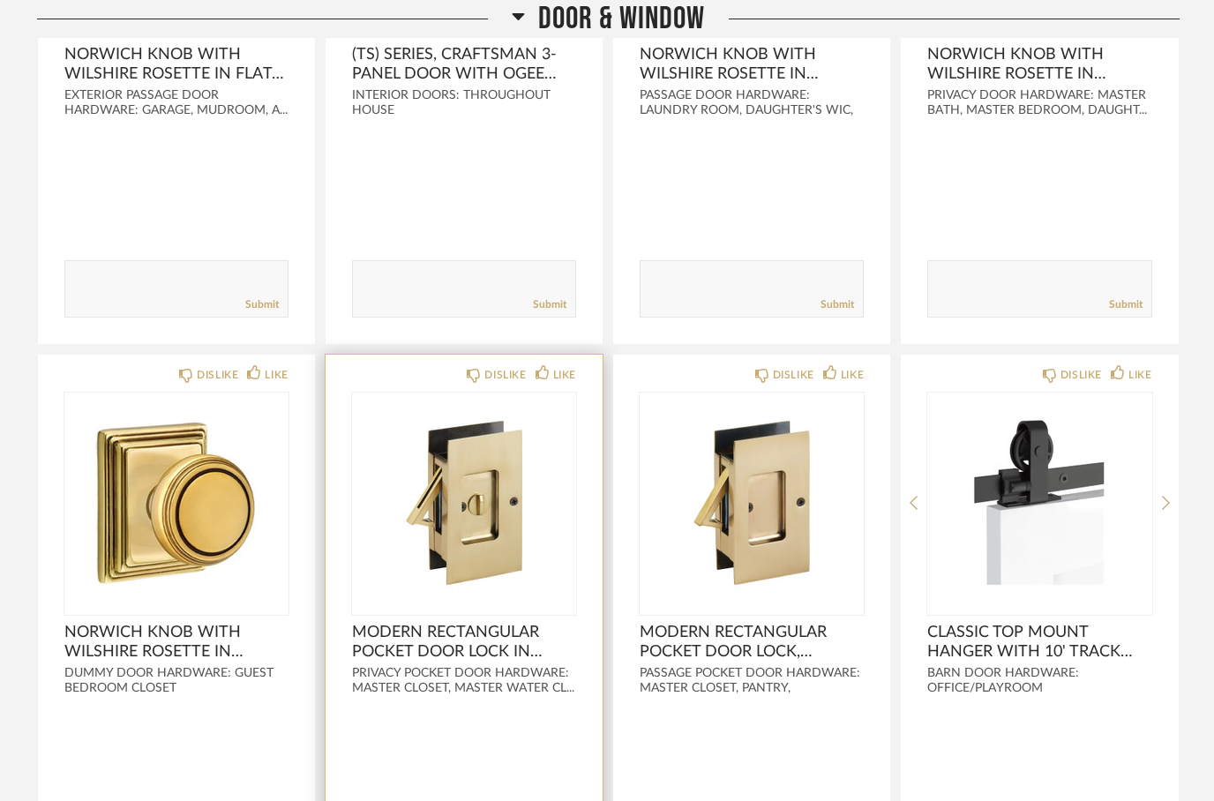
click at [386, 661] on span "MODERN RECTANGULAR POCKET DOOR LOCK IN FRENCH ANTIQUE, MODEL:2108US7" at bounding box center [464, 642] width 224 height 39
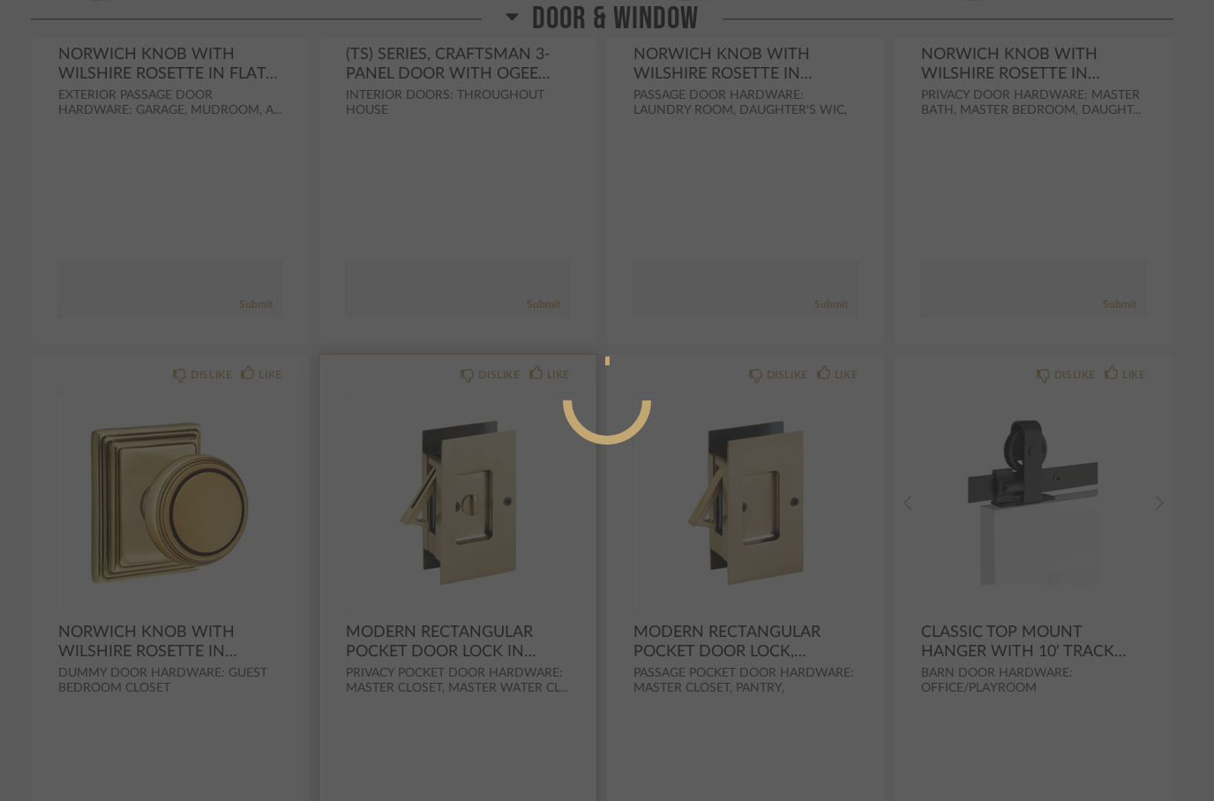
scroll to position [0, 0]
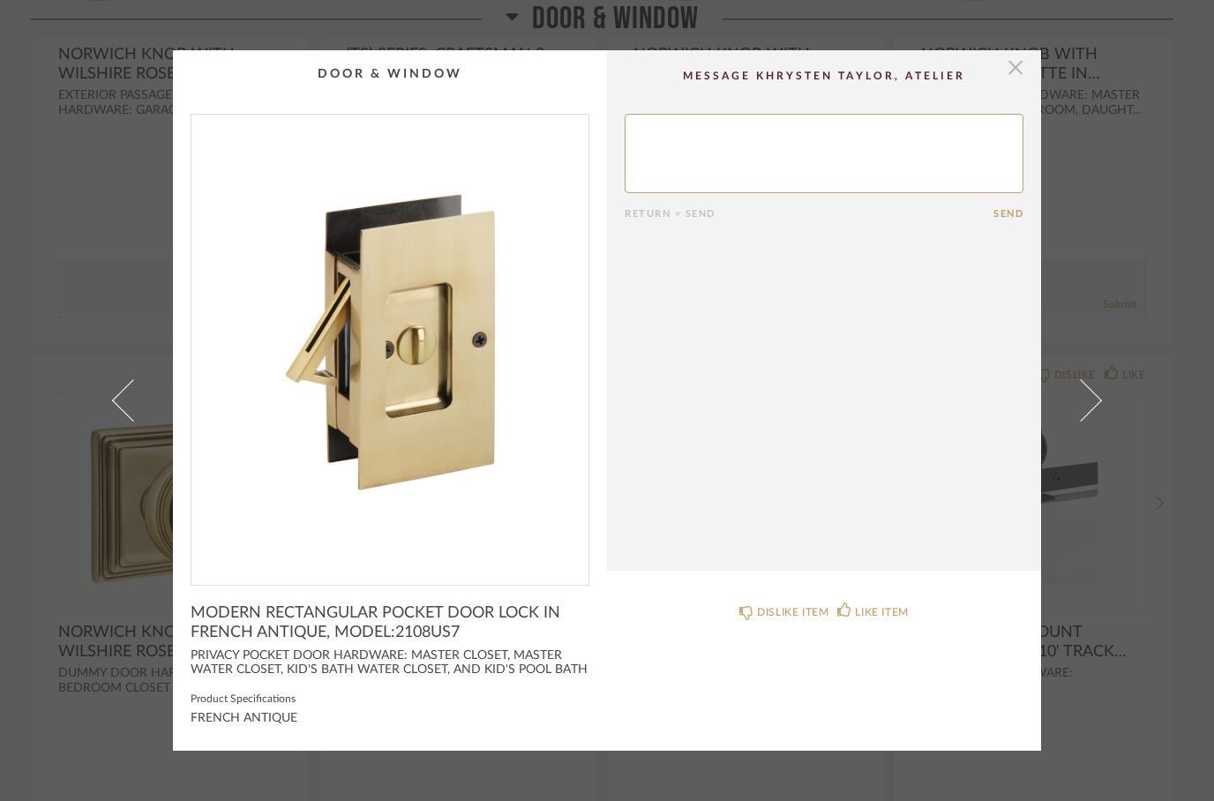
click at [1009, 66] on span "button" at bounding box center [1015, 67] width 35 height 35
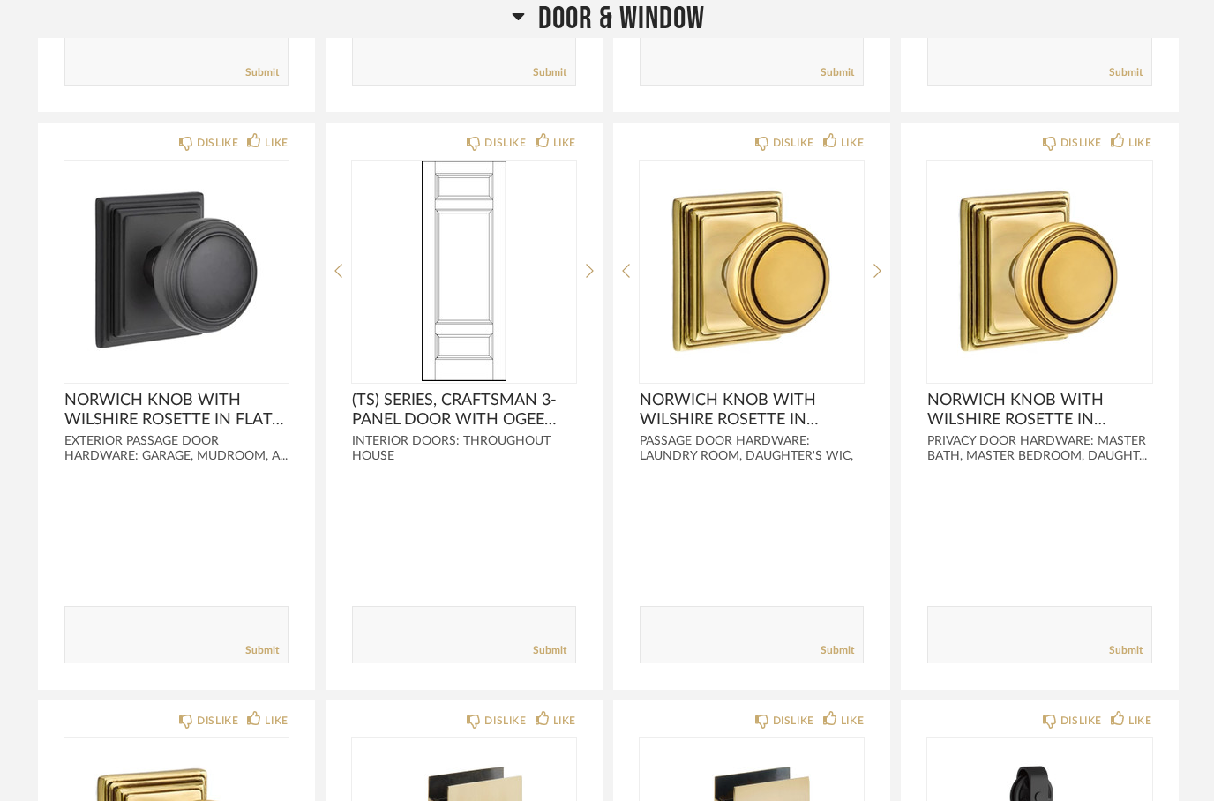
scroll to position [3911, 0]
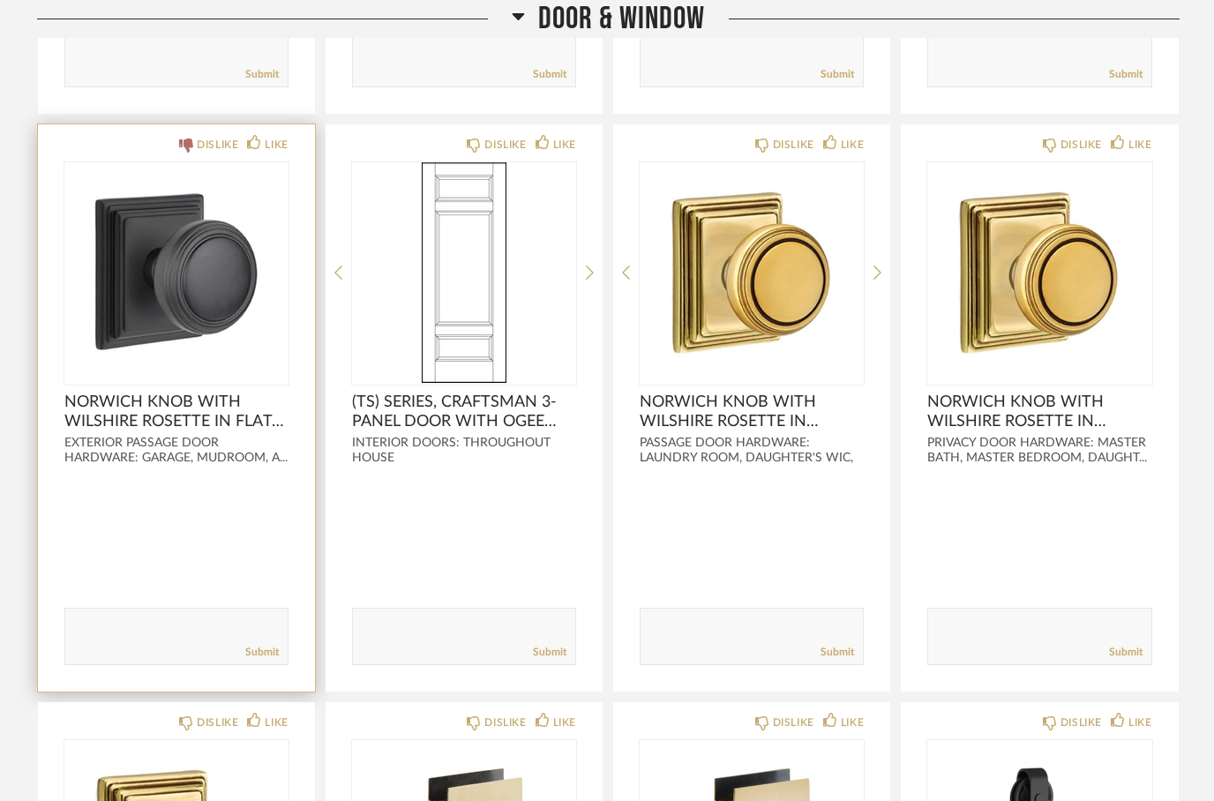
click at [191, 151] on icon at bounding box center [186, 146] width 14 height 14
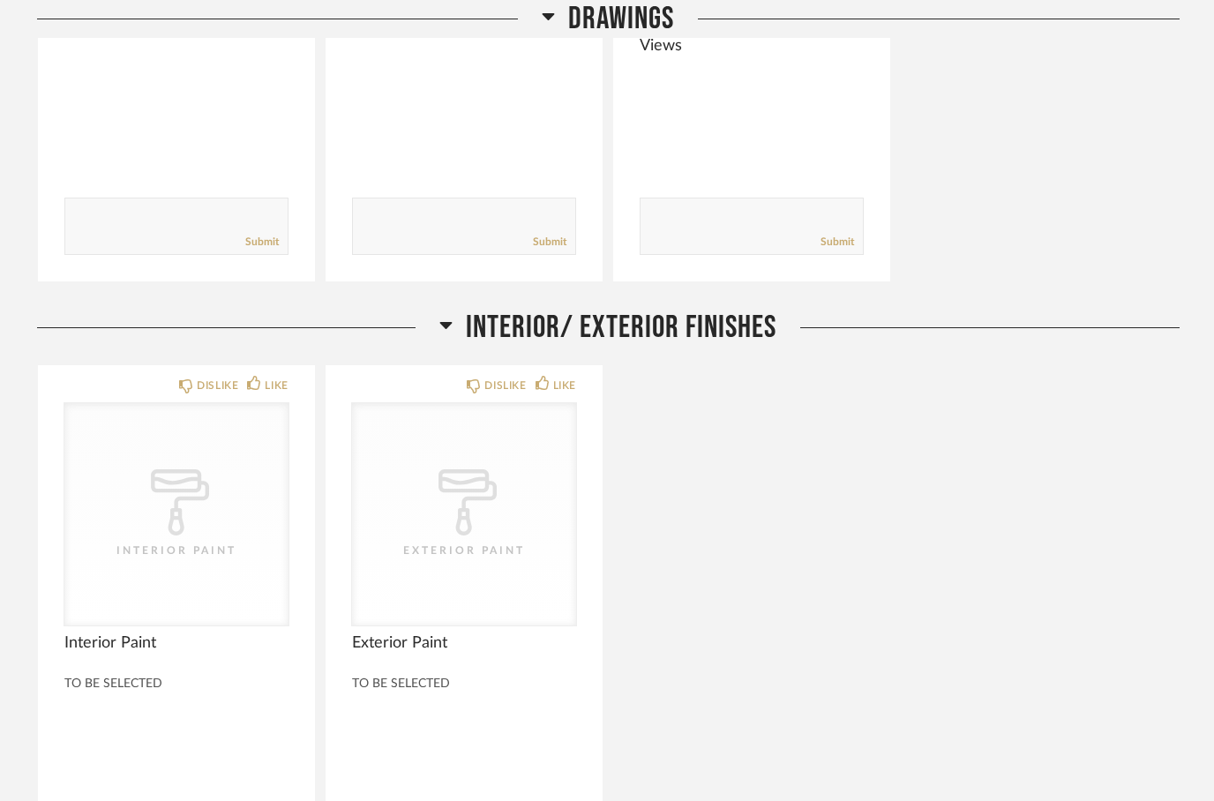
scroll to position [0, 0]
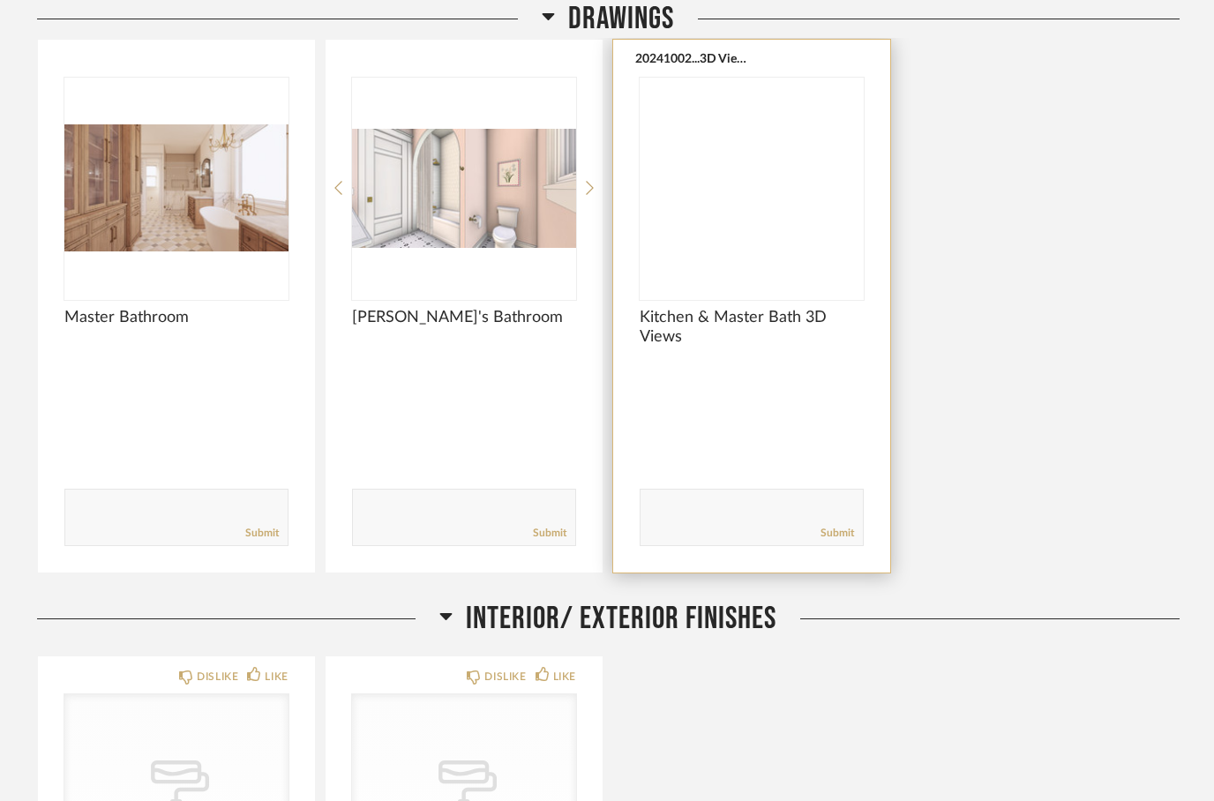
scroll to position [284, 0]
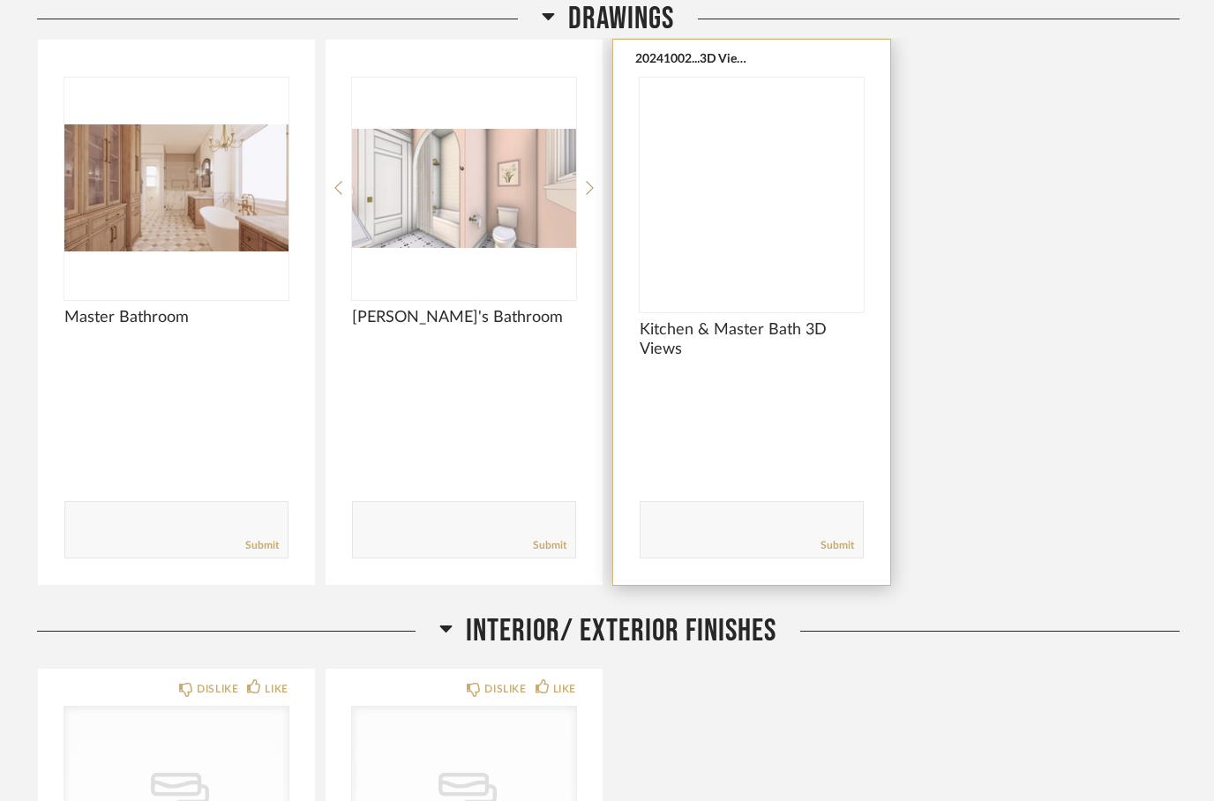
click at [0, 0] on img at bounding box center [0, 0] width 0 height 0
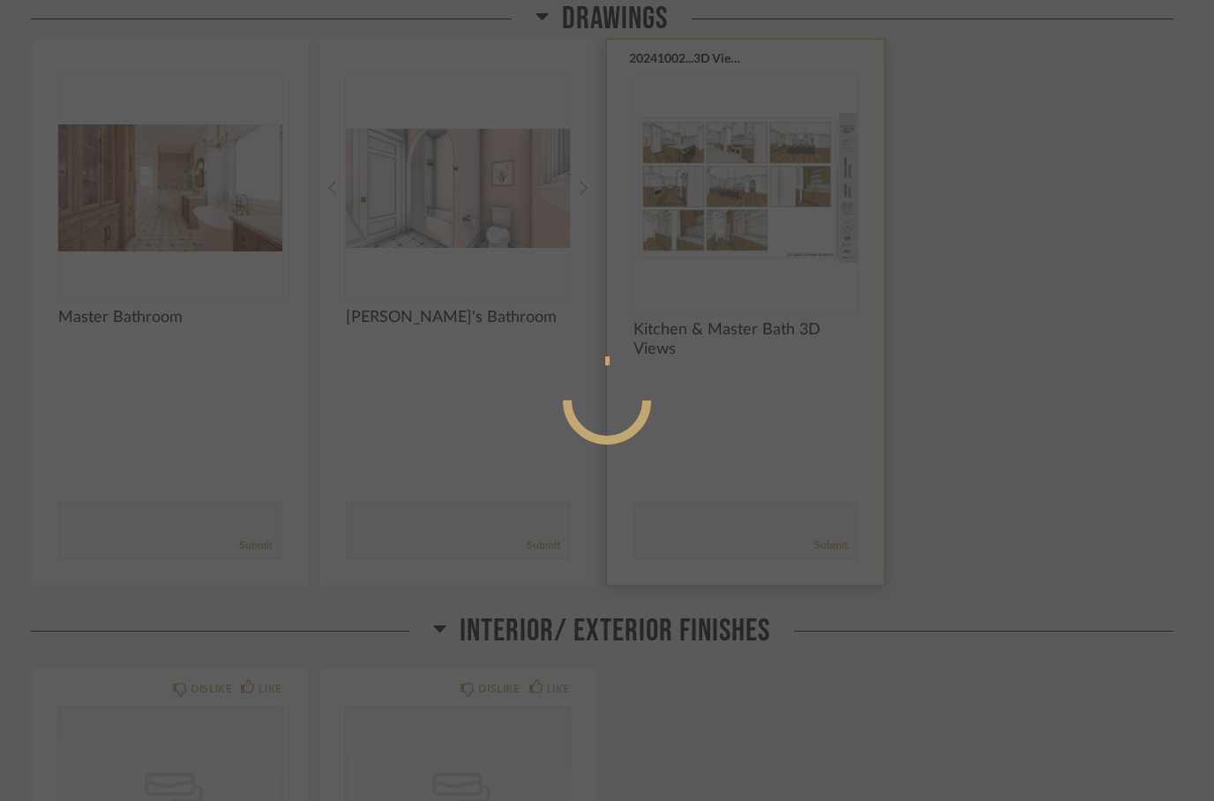
scroll to position [0, 0]
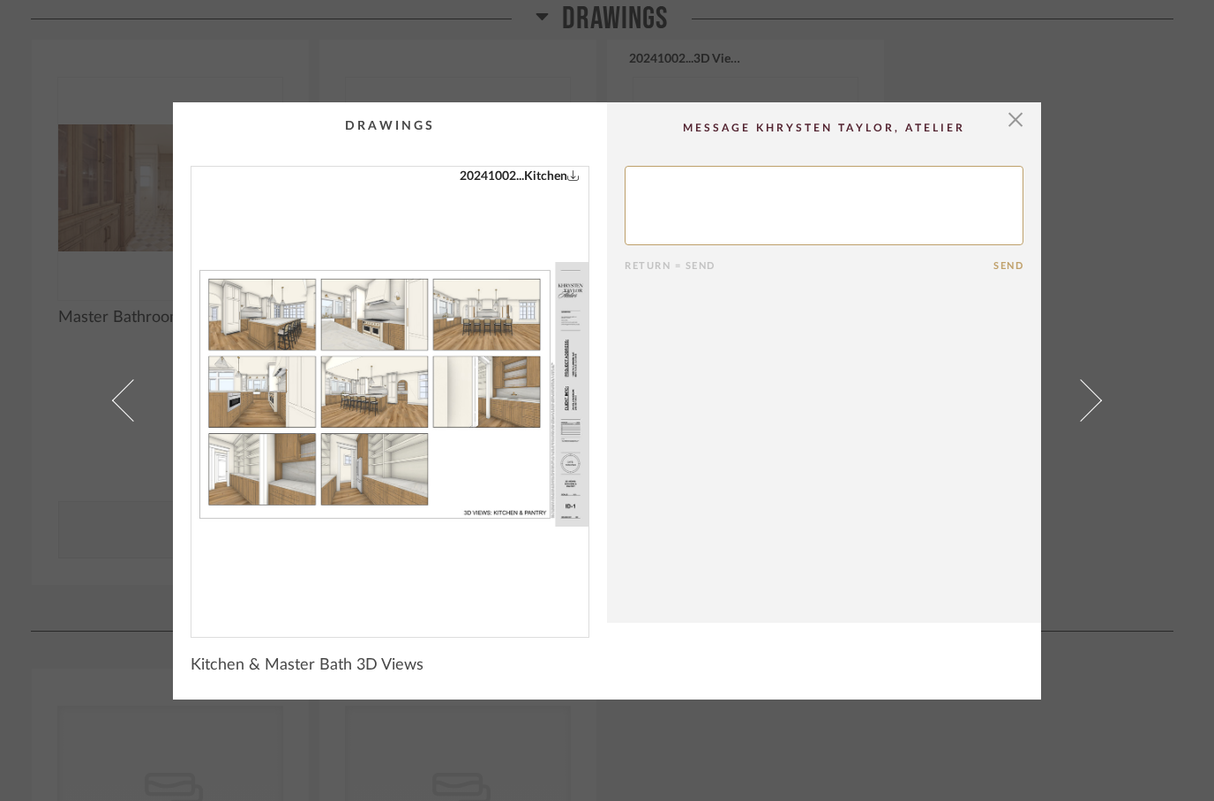
click at [285, 426] on div "20241002...Kitchen" at bounding box center [389, 395] width 397 height 456
click at [819, 194] on textarea at bounding box center [824, 205] width 399 height 79
type textarea "Dark stain on island, spindle legs"
click at [993, 273] on cpp-summary-comments "Return = Send Send" at bounding box center [824, 362] width 434 height 521
click at [1008, 266] on button "Send" at bounding box center [1008, 265] width 30 height 11
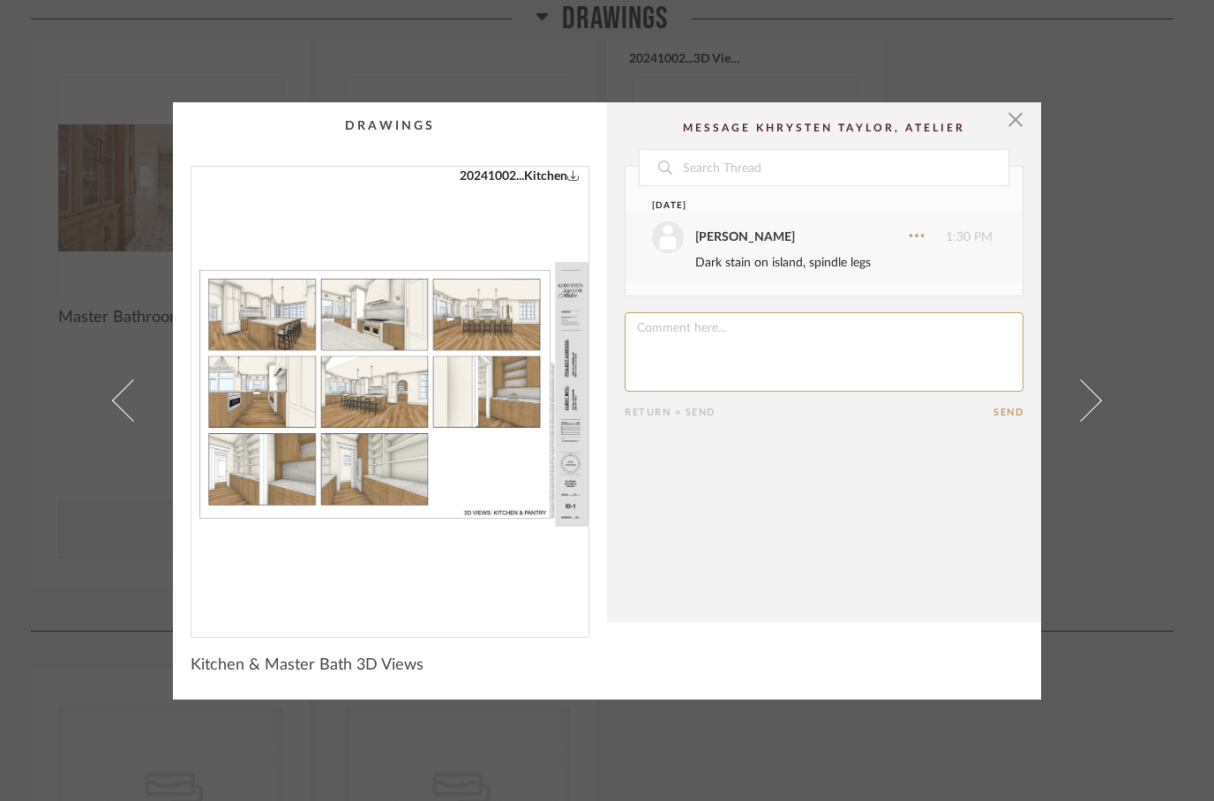
click at [267, 321] on img "0" at bounding box center [389, 395] width 397 height 456
click at [1020, 124] on span "button" at bounding box center [1015, 119] width 35 height 35
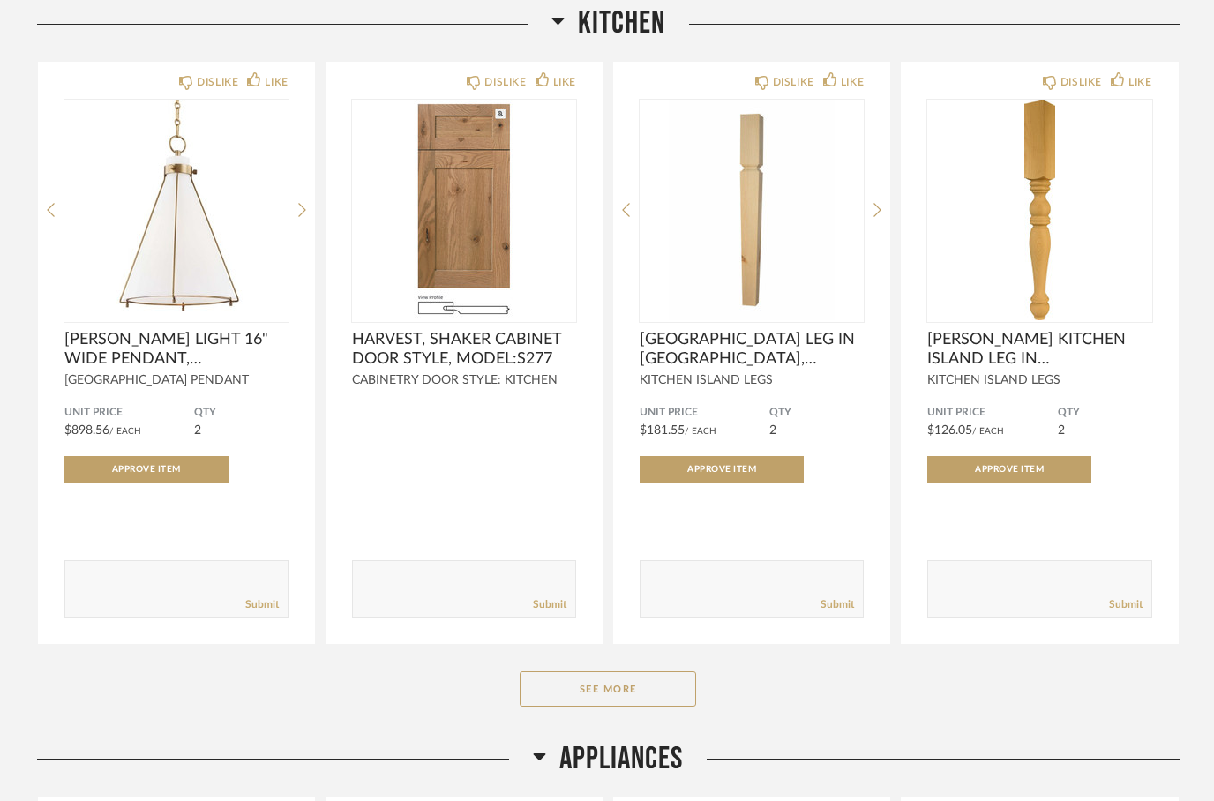
scroll to position [5626, 0]
click at [568, 690] on button "See More" at bounding box center [608, 689] width 176 height 35
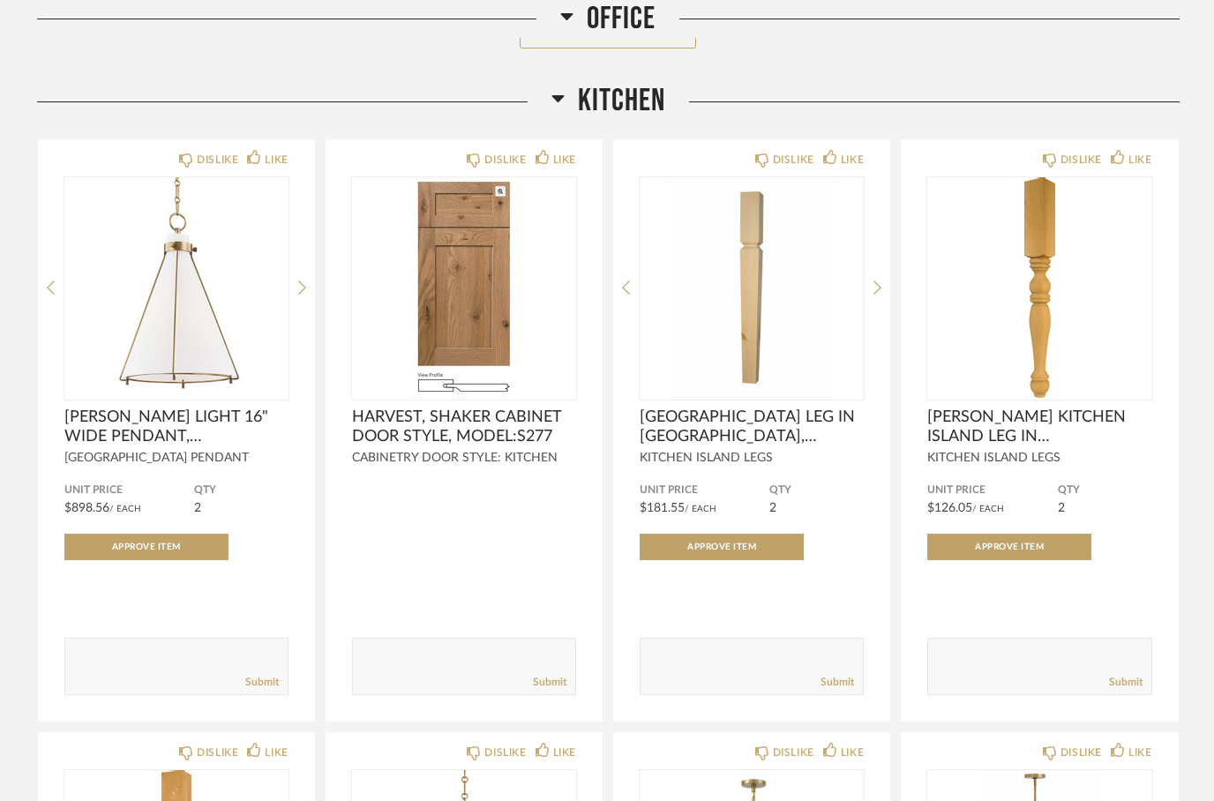
scroll to position [5540, 0]
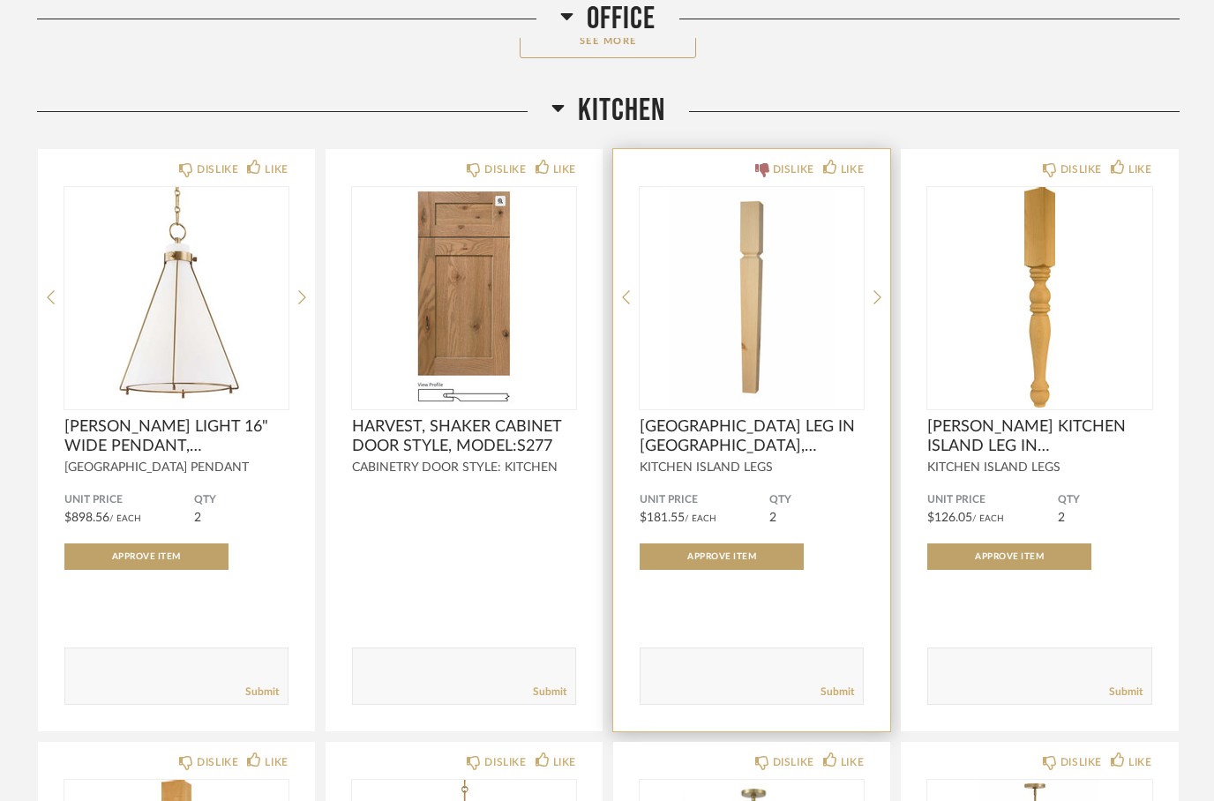
click at [760, 169] on icon at bounding box center [762, 170] width 14 height 14
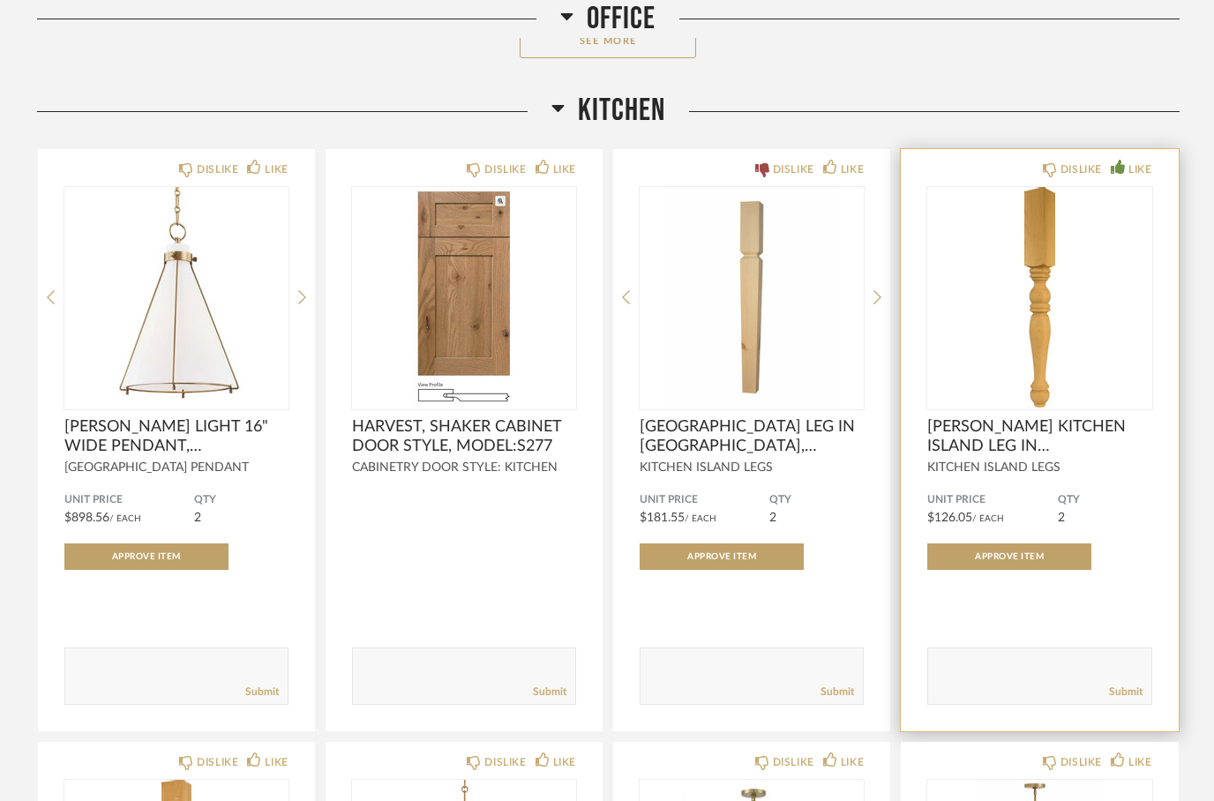
click at [1112, 175] on div "LIKE" at bounding box center [1131, 170] width 41 height 18
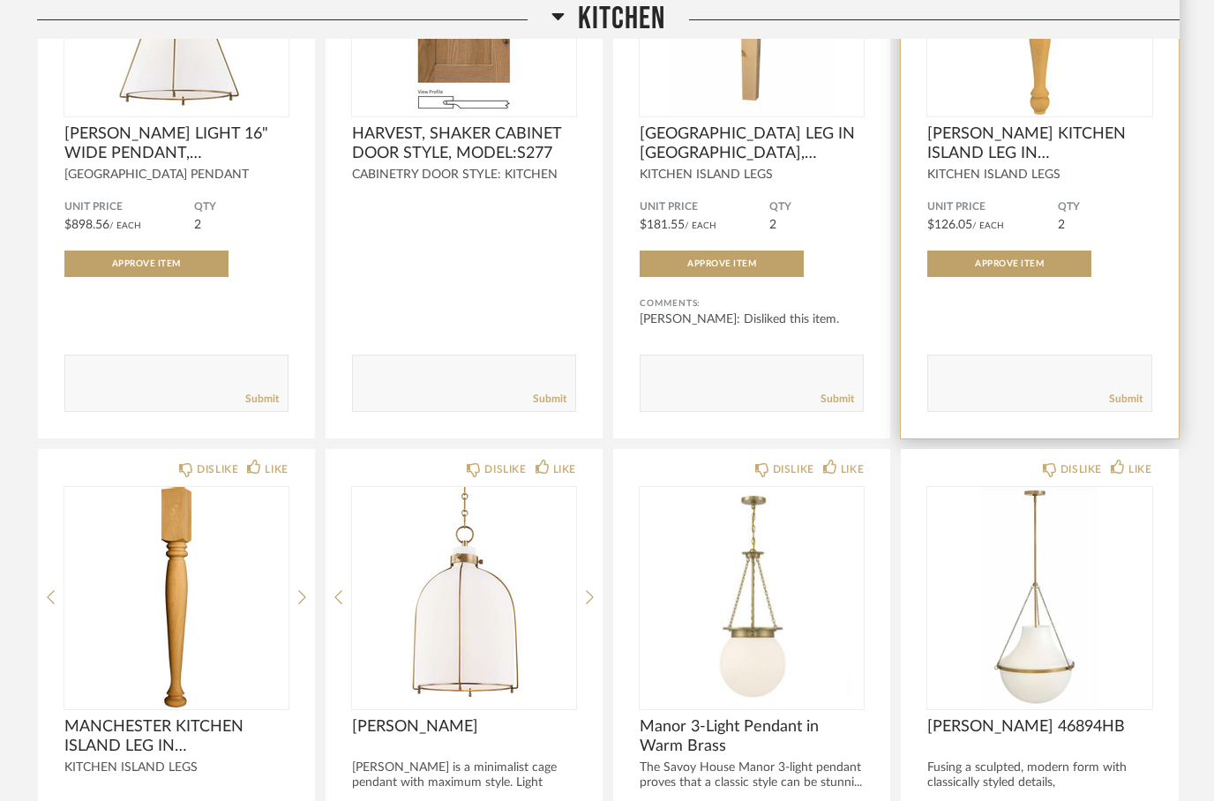
scroll to position [5834, 0]
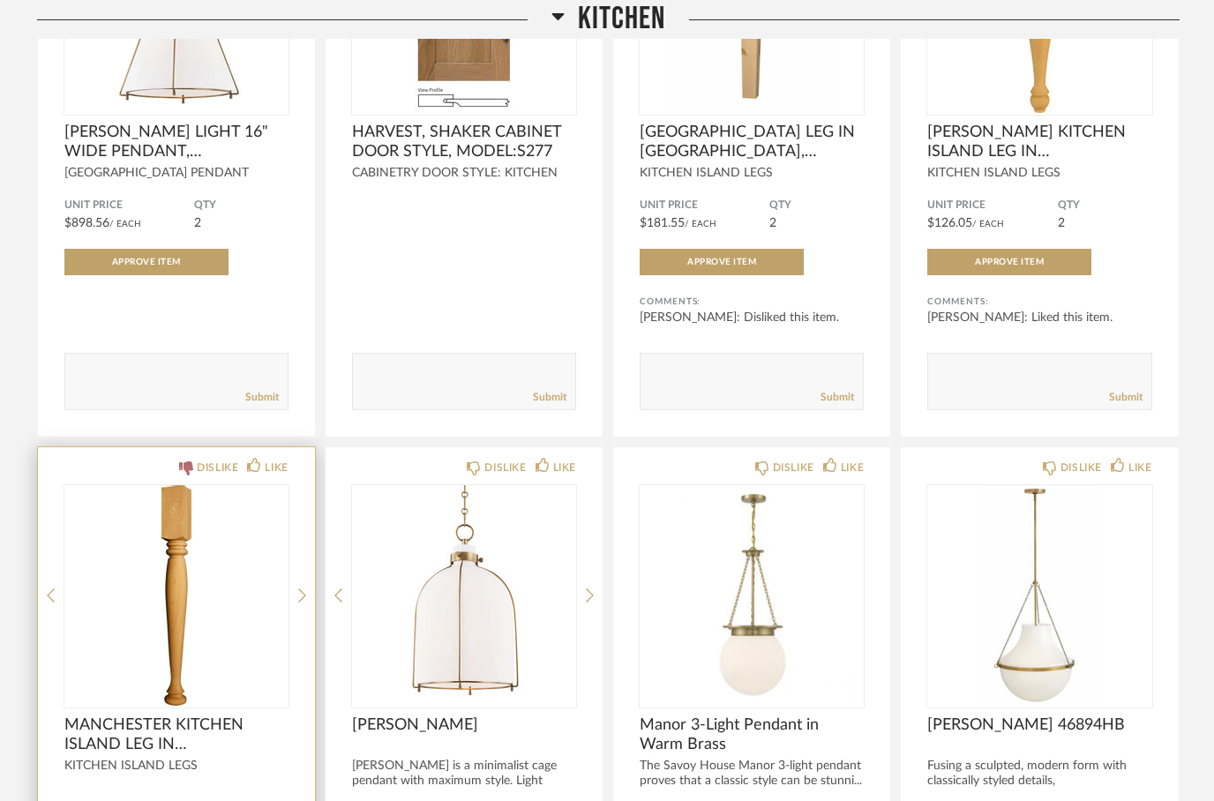
click at [194, 474] on div "DISLIKE" at bounding box center [208, 468] width 59 height 18
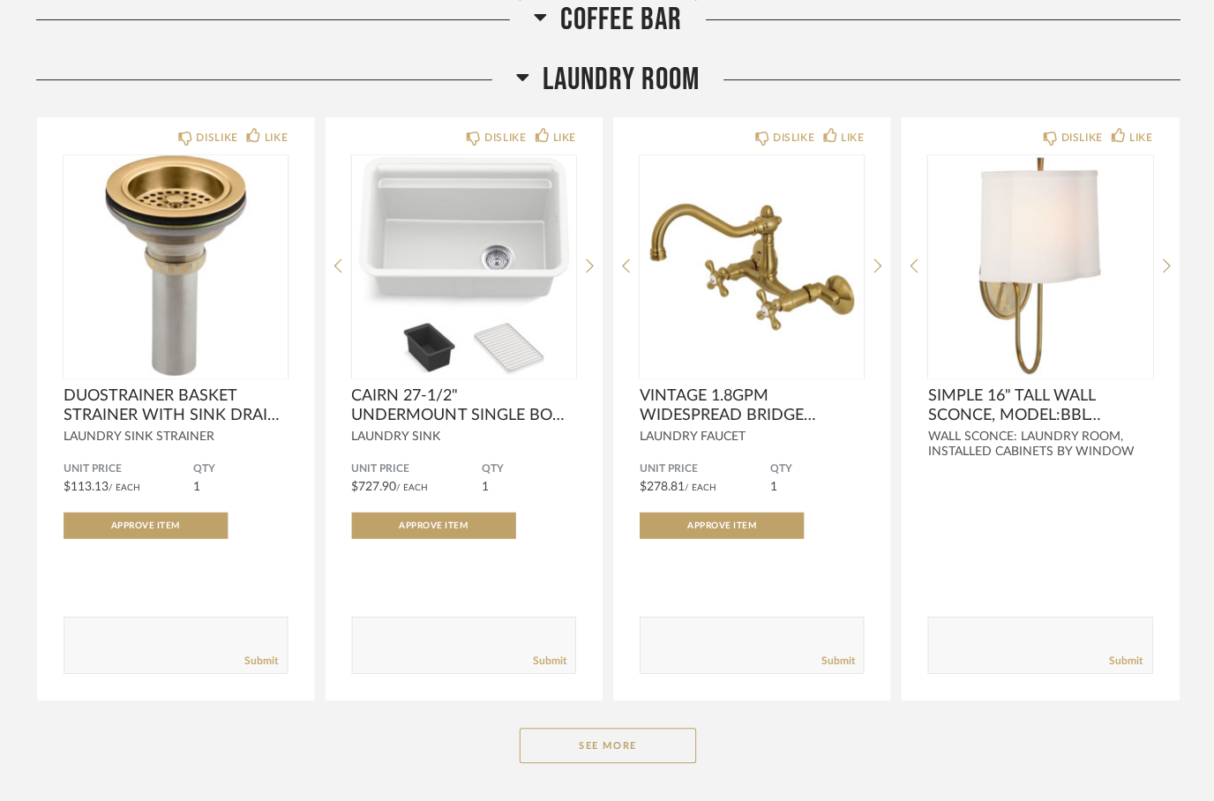
scroll to position [10874, 0]
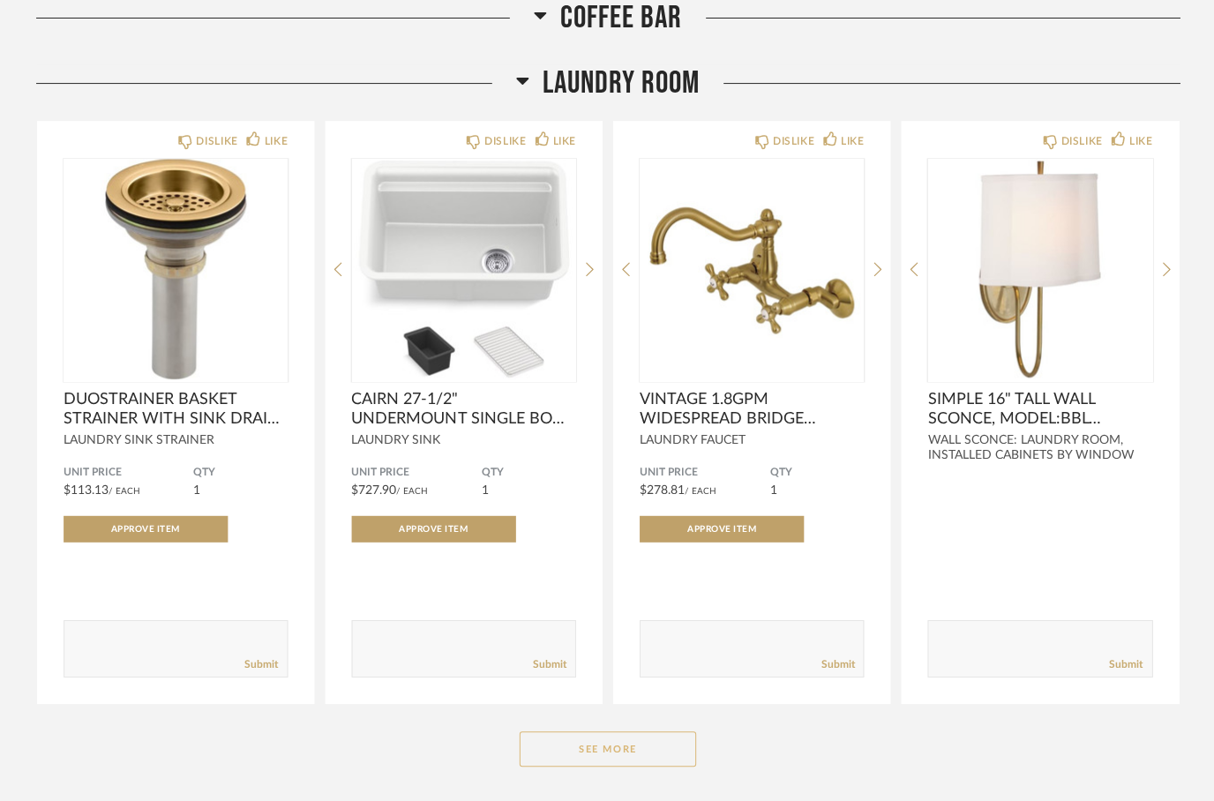
click at [611, 746] on button "See More" at bounding box center [608, 748] width 176 height 35
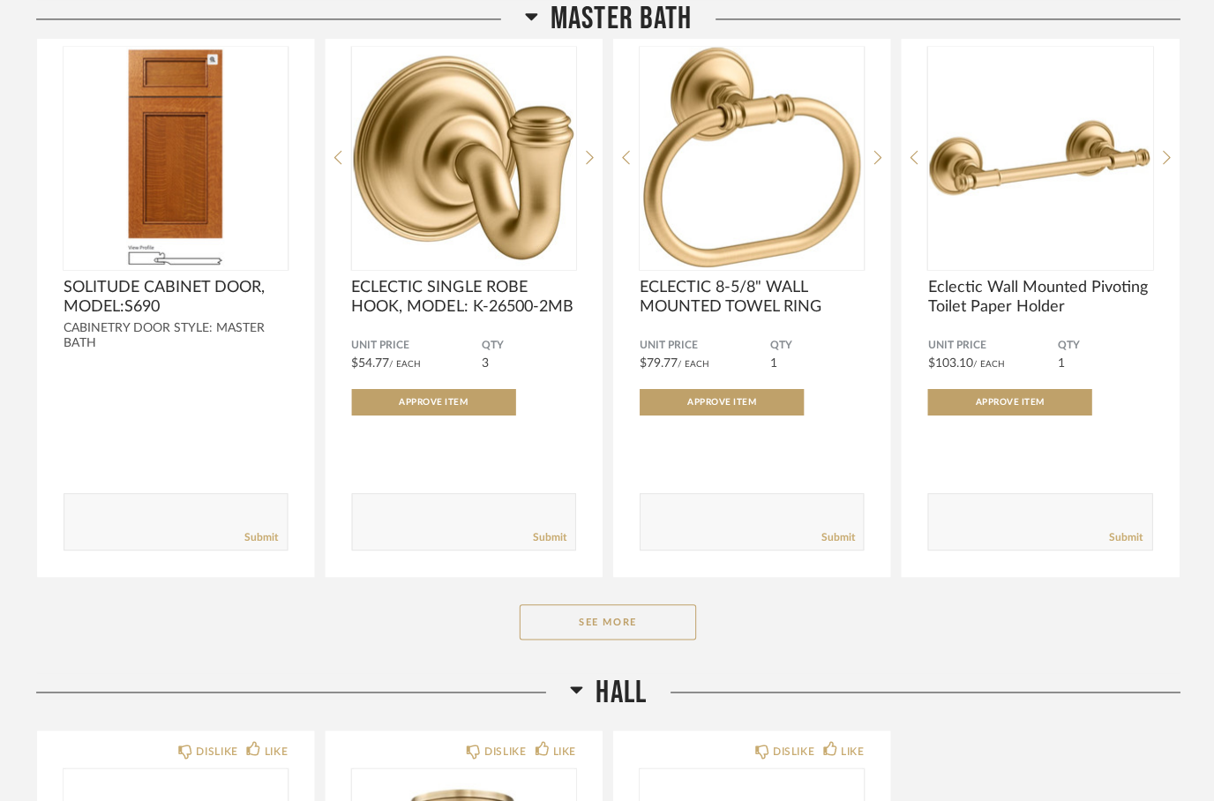
scroll to position [14152, 0]
click at [603, 619] on button "See More" at bounding box center [608, 621] width 176 height 35
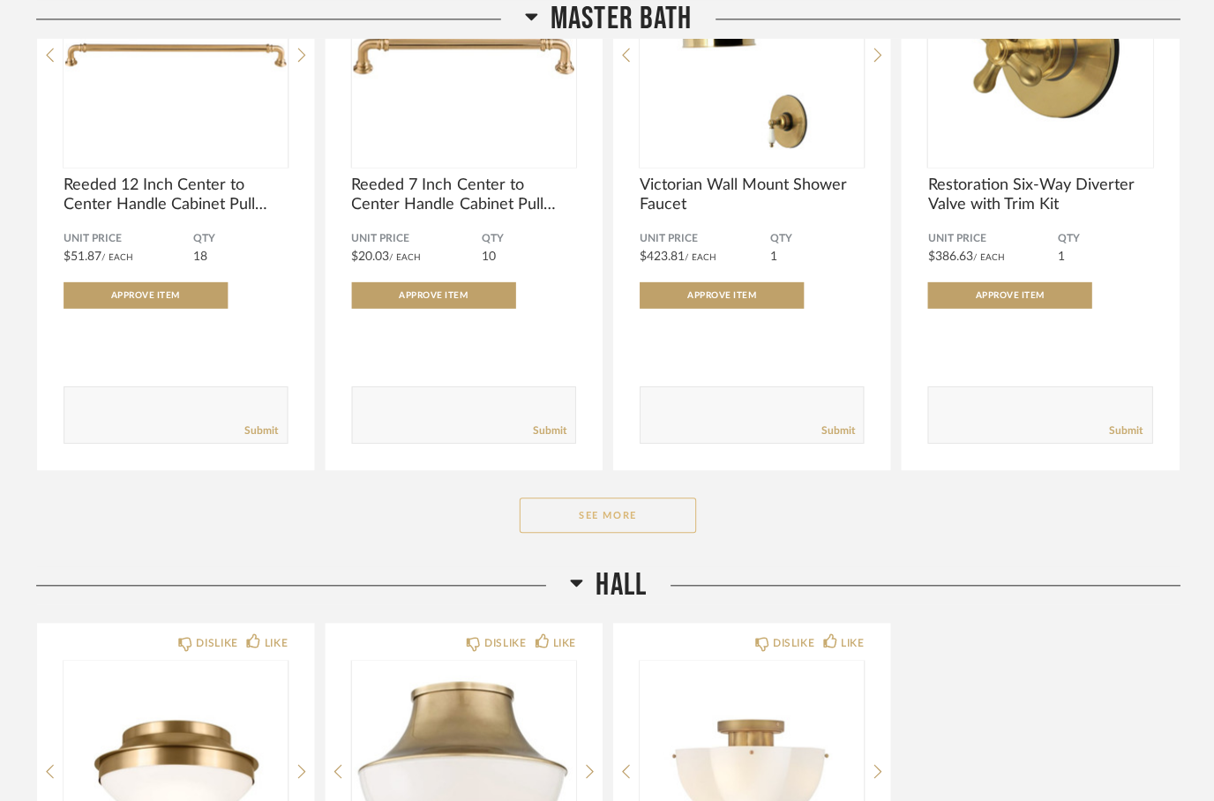
scroll to position [16591, 0]
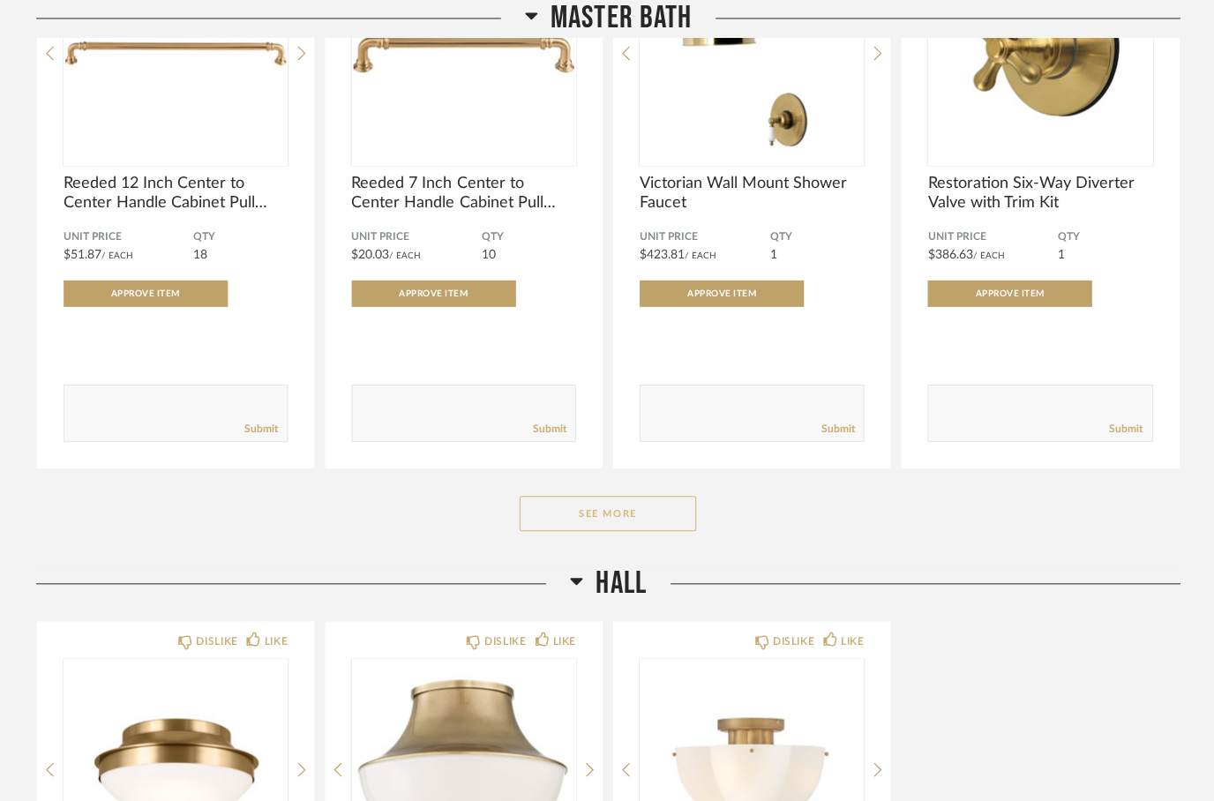
click at [564, 524] on button "See More" at bounding box center [608, 513] width 176 height 35
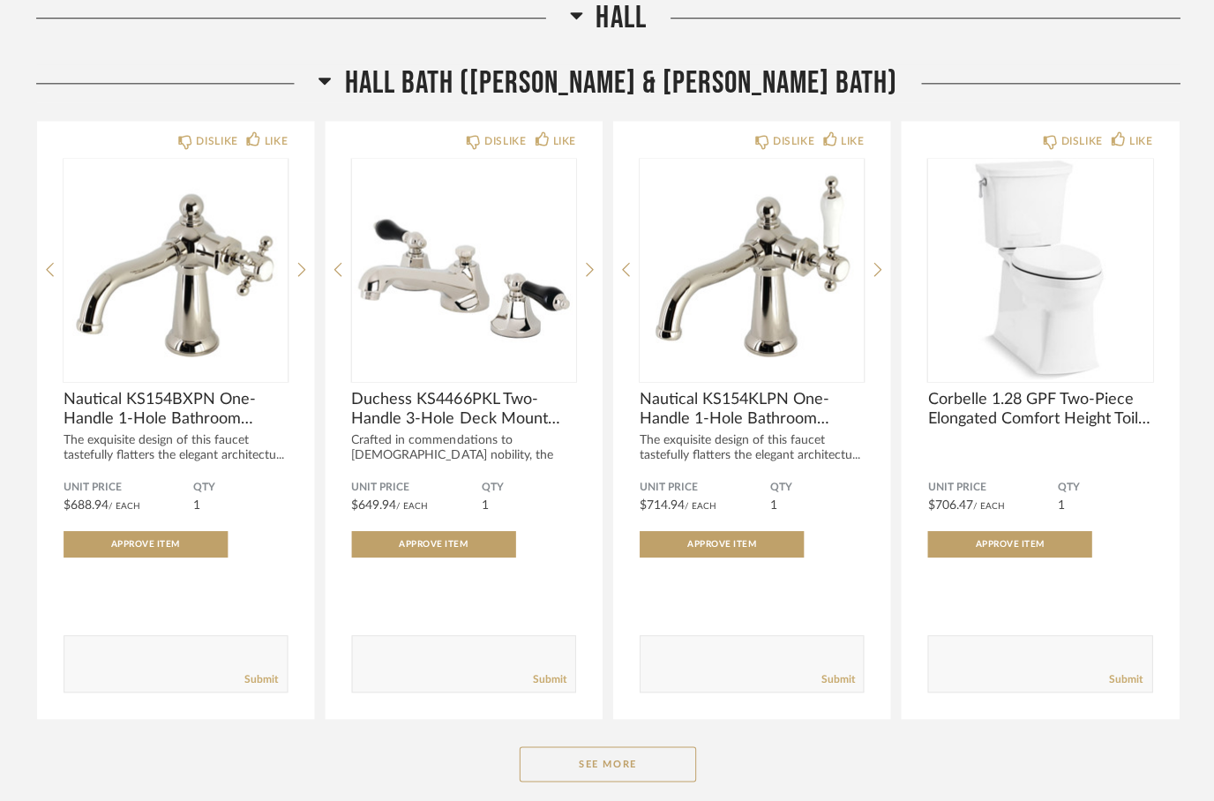
scroll to position [19522, 0]
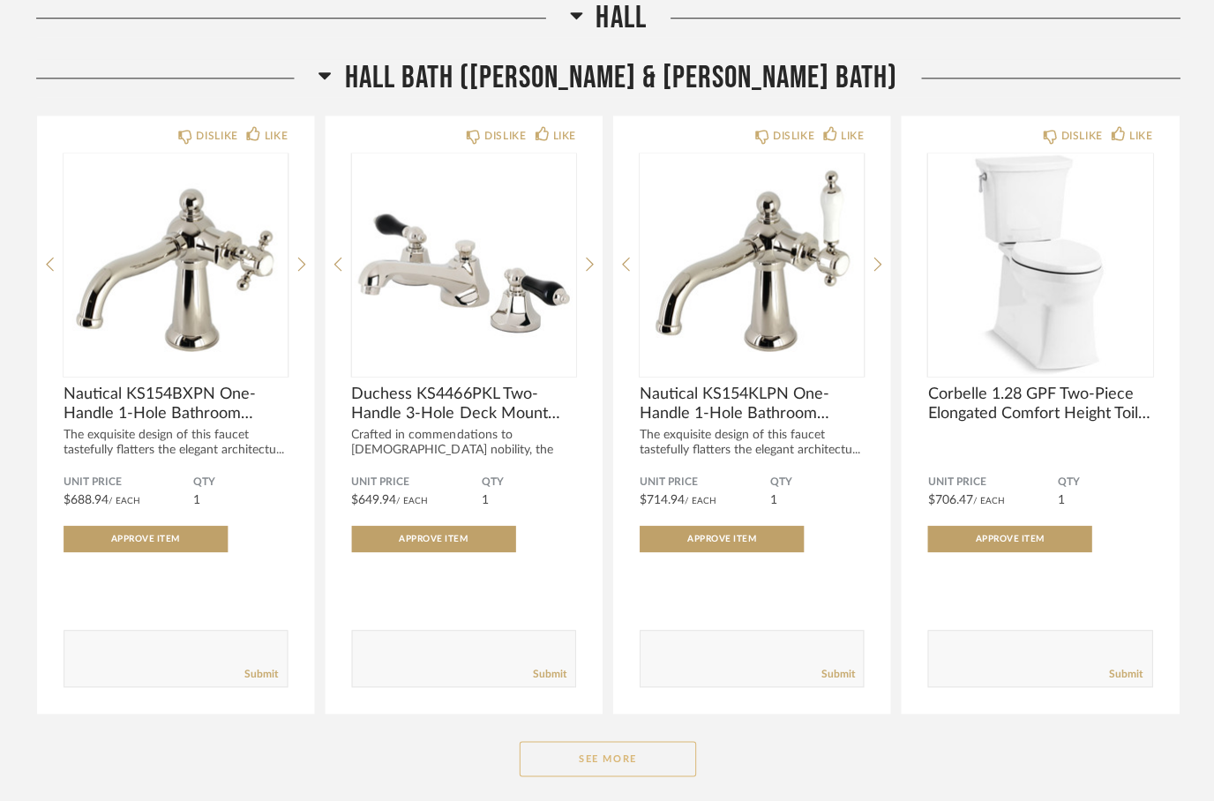
click at [564, 762] on button "See More" at bounding box center [608, 758] width 176 height 35
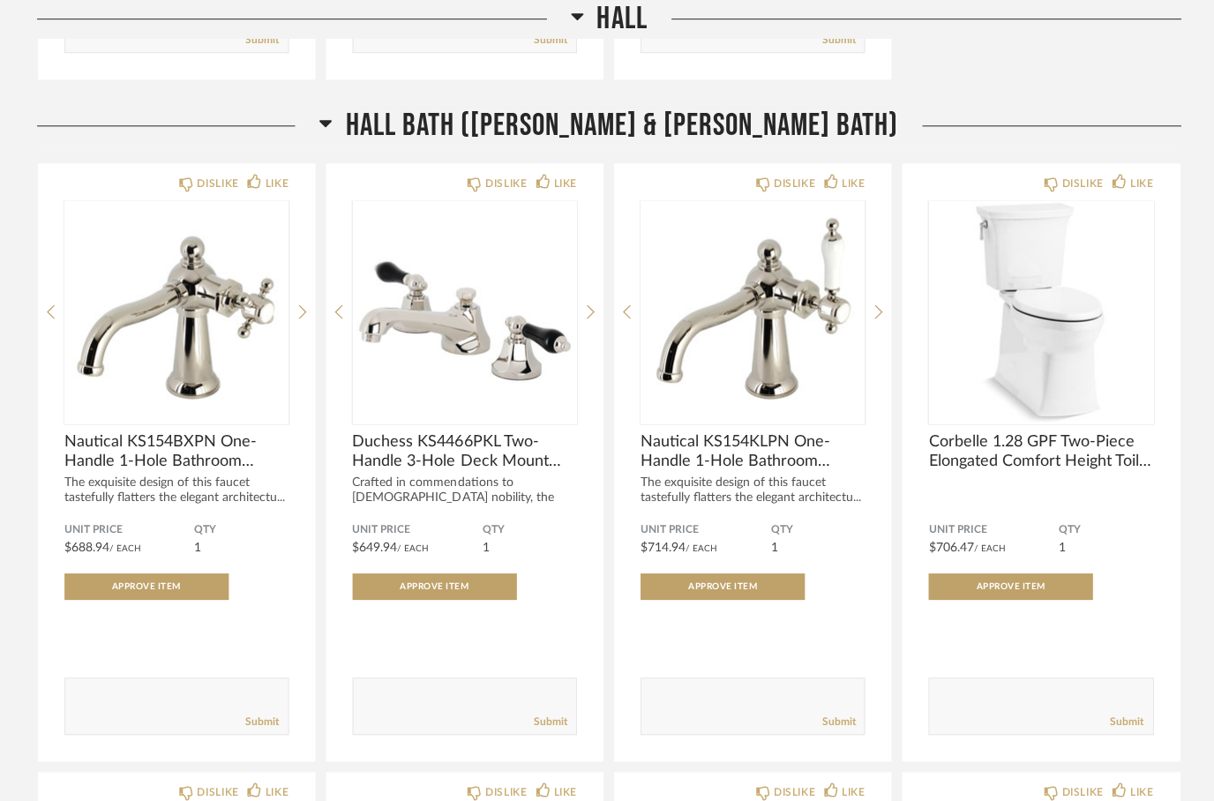
scroll to position [19475, 0]
click at [332, 127] on icon at bounding box center [325, 123] width 12 height 7
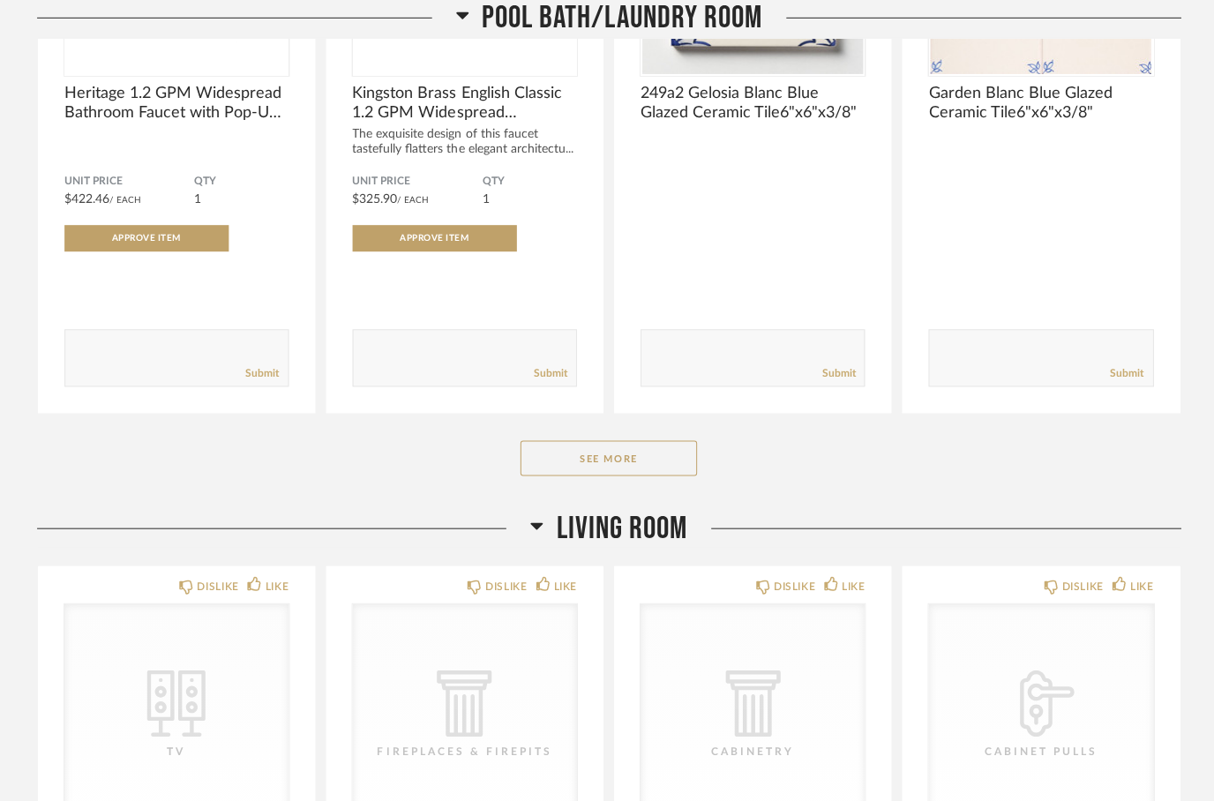
scroll to position [19880, 0]
click at [564, 475] on button "See More" at bounding box center [608, 456] width 176 height 35
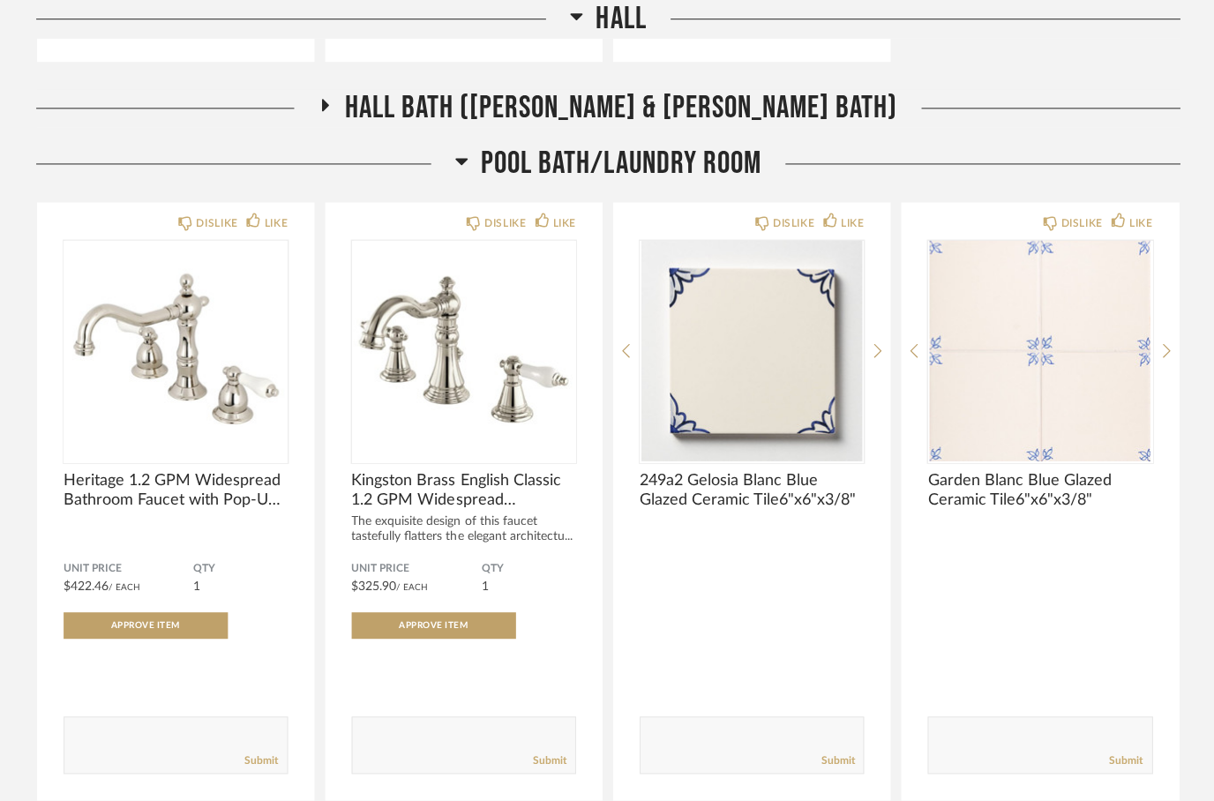
scroll to position [19491, 0]
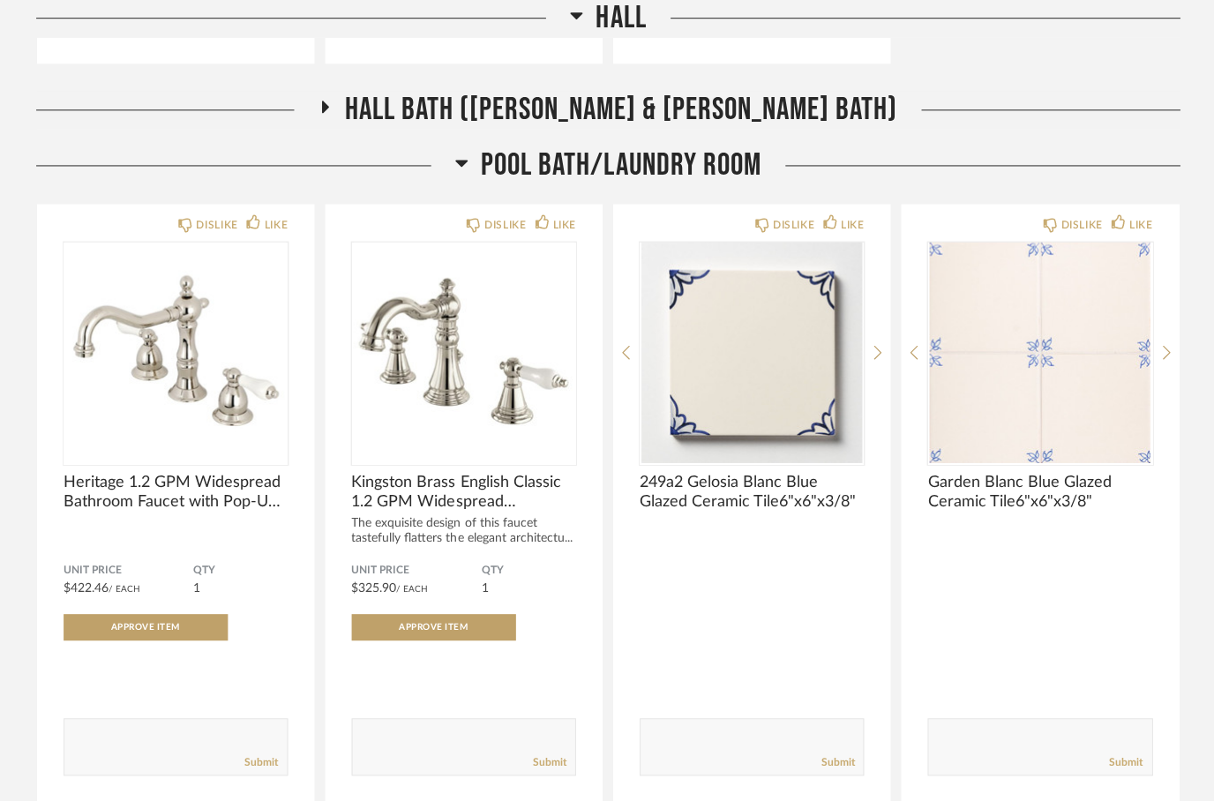
click at [476, 181] on h2 "Pool Bath/Laundry Room" at bounding box center [608, 165] width 306 height 38
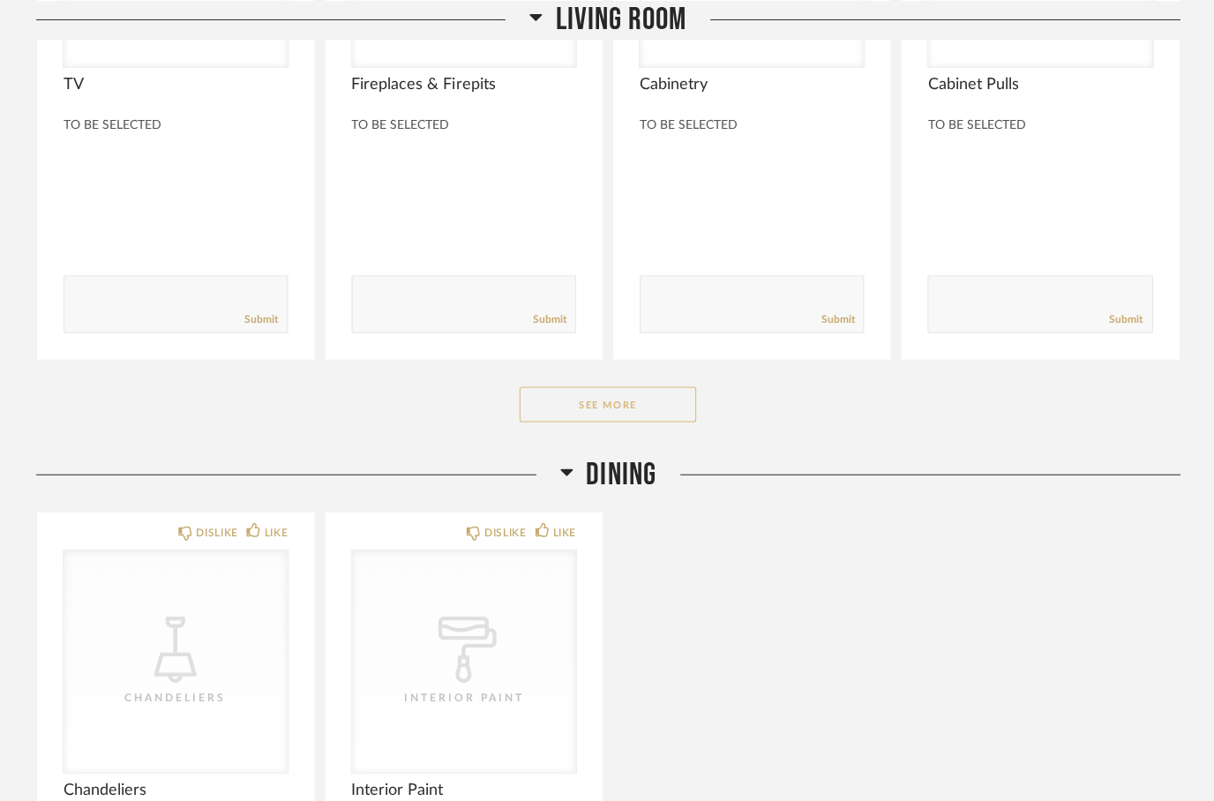
click at [568, 401] on button "See More" at bounding box center [608, 403] width 176 height 35
